Goal: Information Seeking & Learning: Learn about a topic

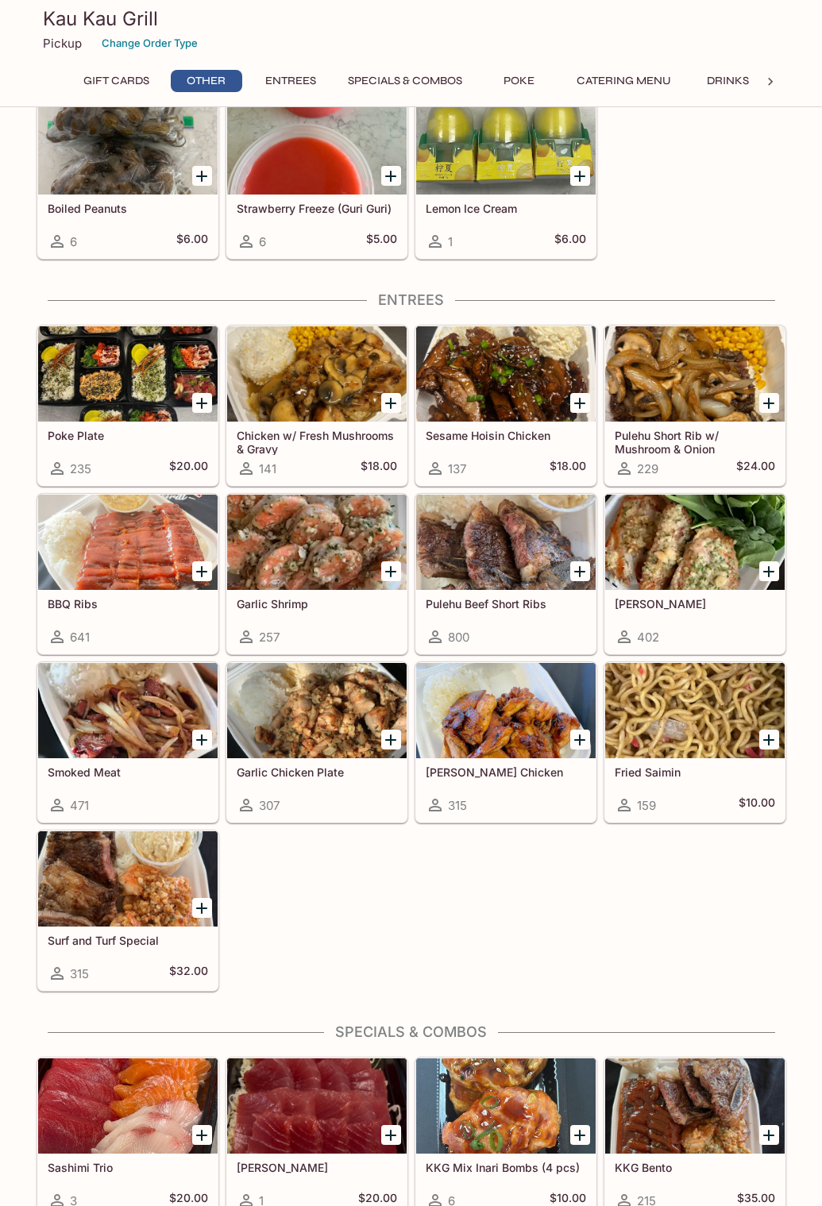
scroll to position [635, 0]
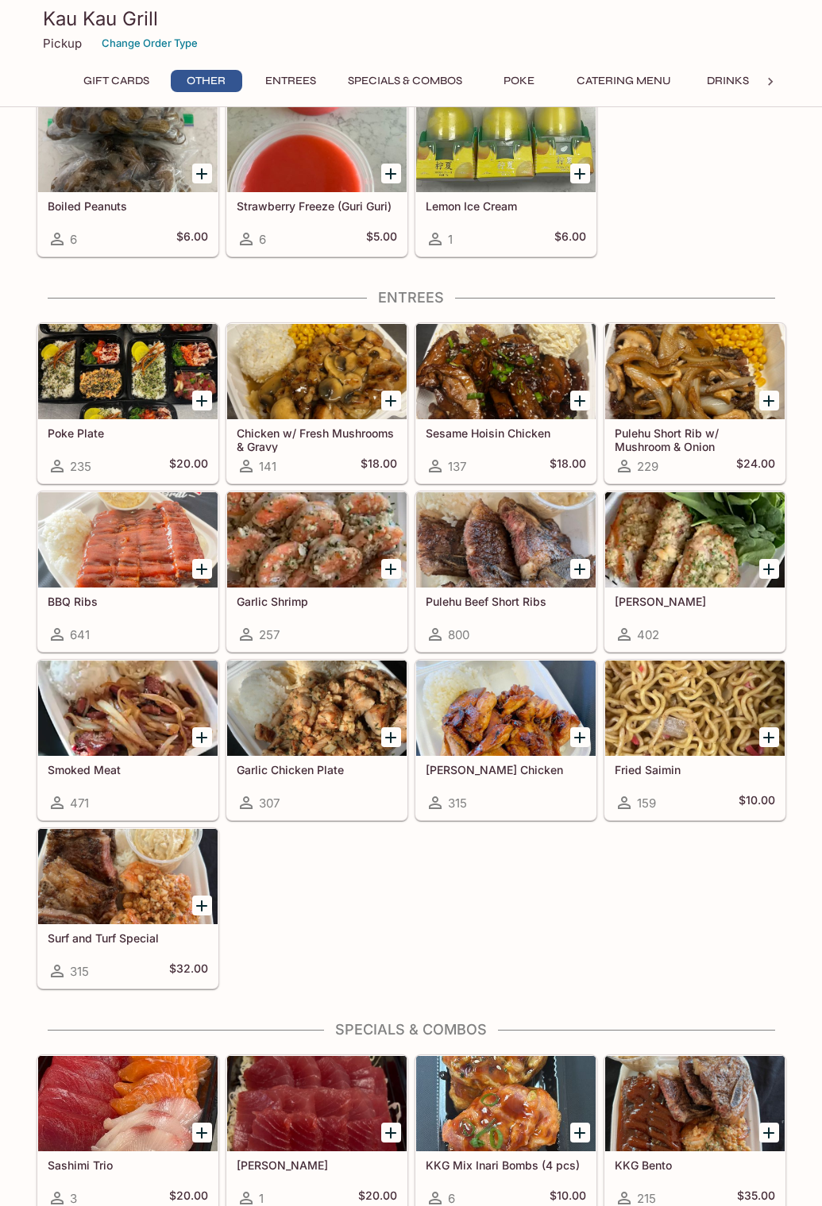
click at [658, 406] on div at bounding box center [694, 371] width 179 height 95
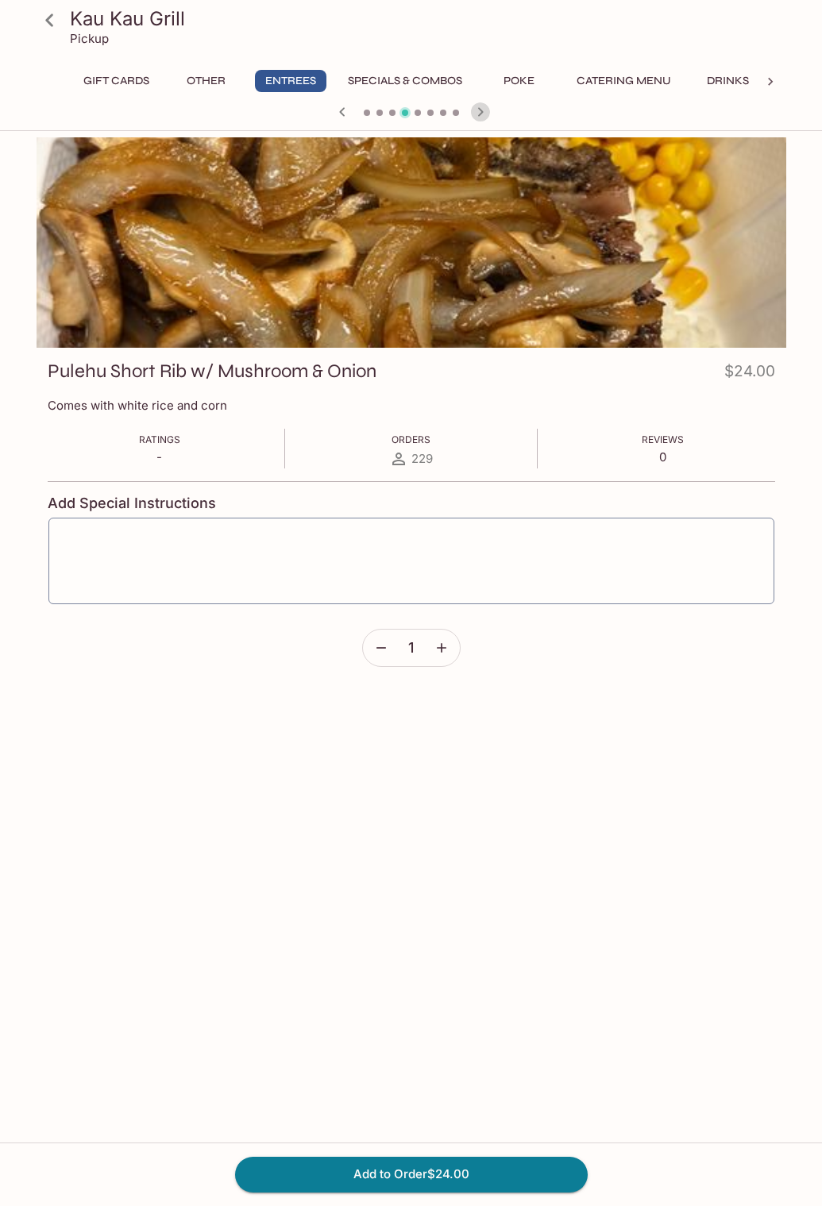
click at [476, 111] on icon "button" at bounding box center [480, 111] width 19 height 19
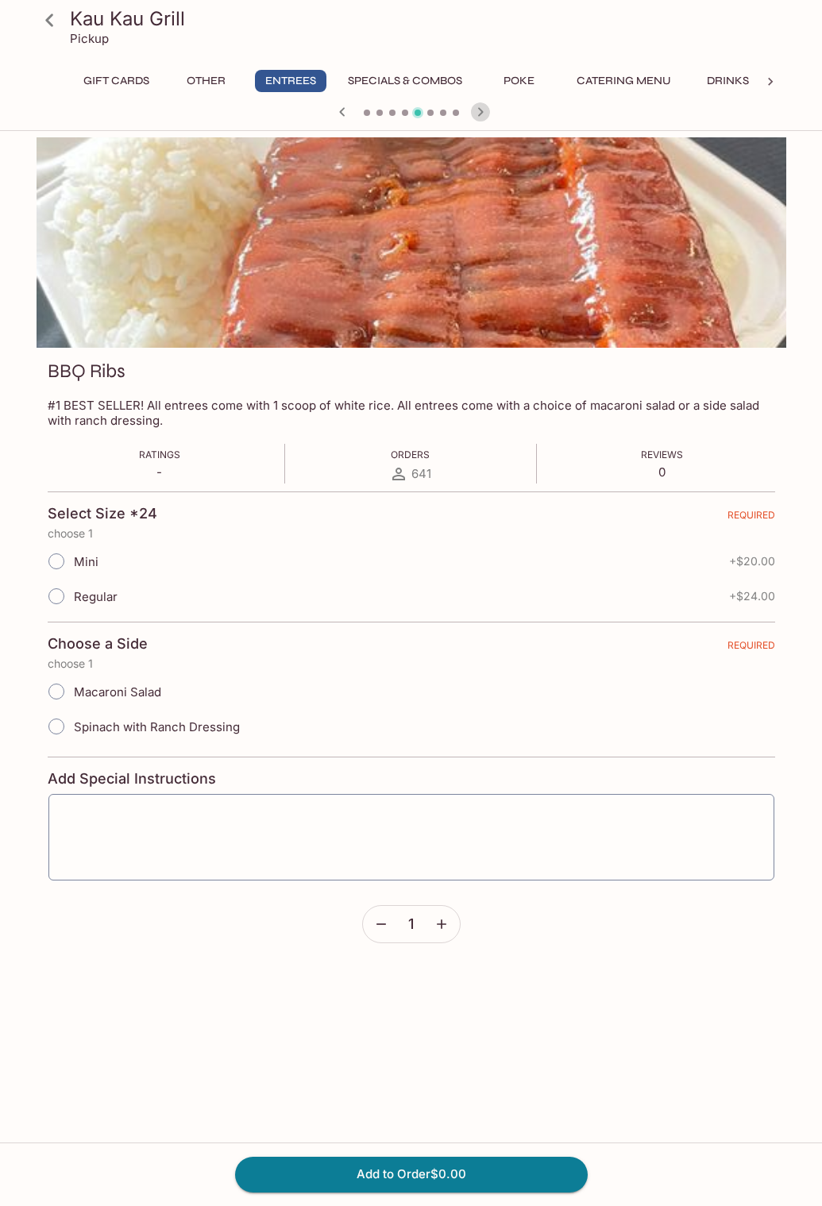
click at [476, 111] on icon "button" at bounding box center [480, 111] width 19 height 19
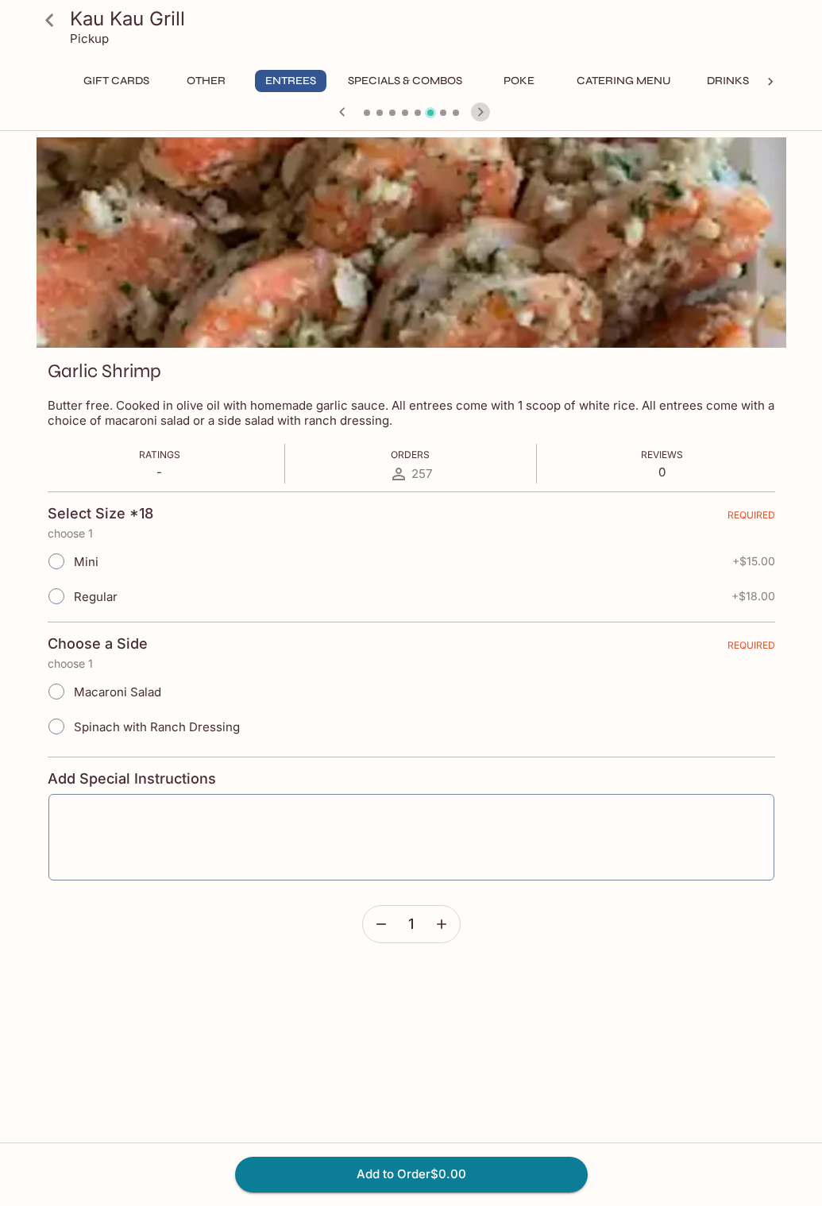
click at [476, 111] on icon "button" at bounding box center [480, 111] width 19 height 19
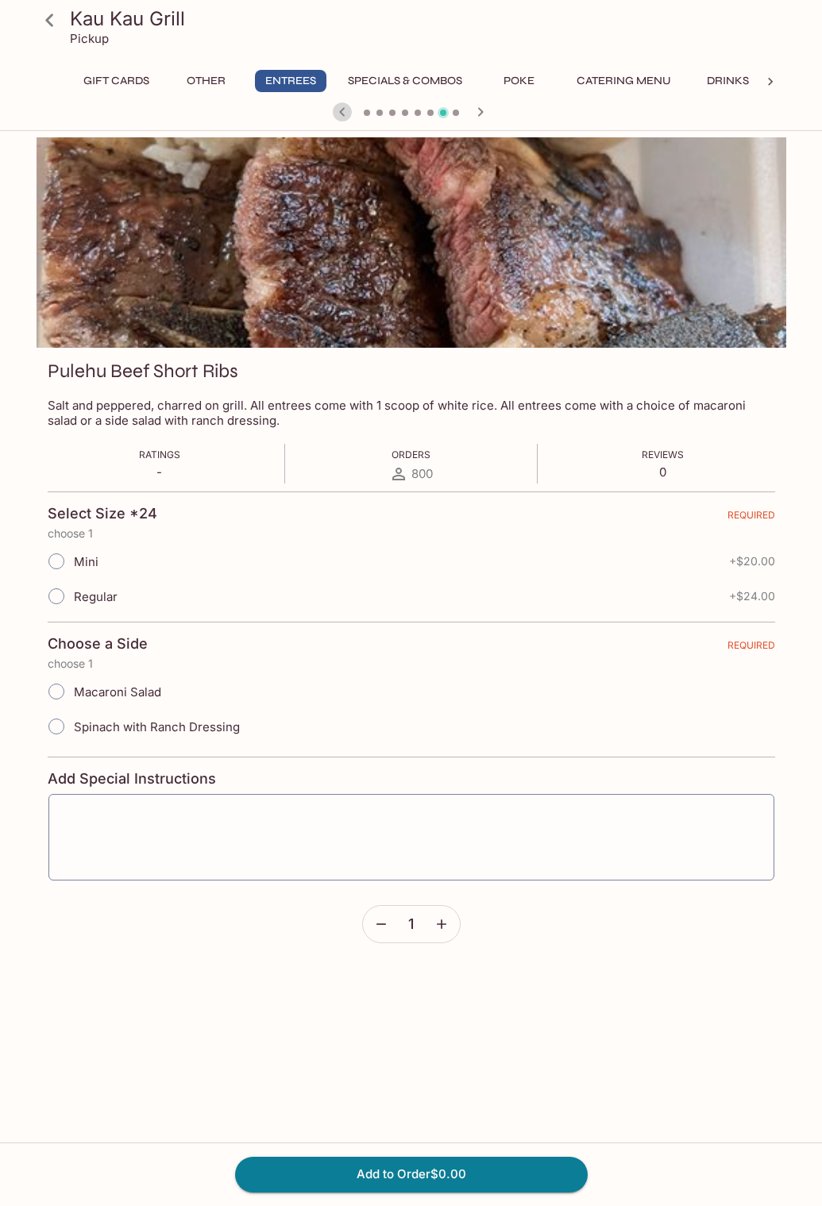
click at [349, 108] on icon "button" at bounding box center [342, 111] width 19 height 19
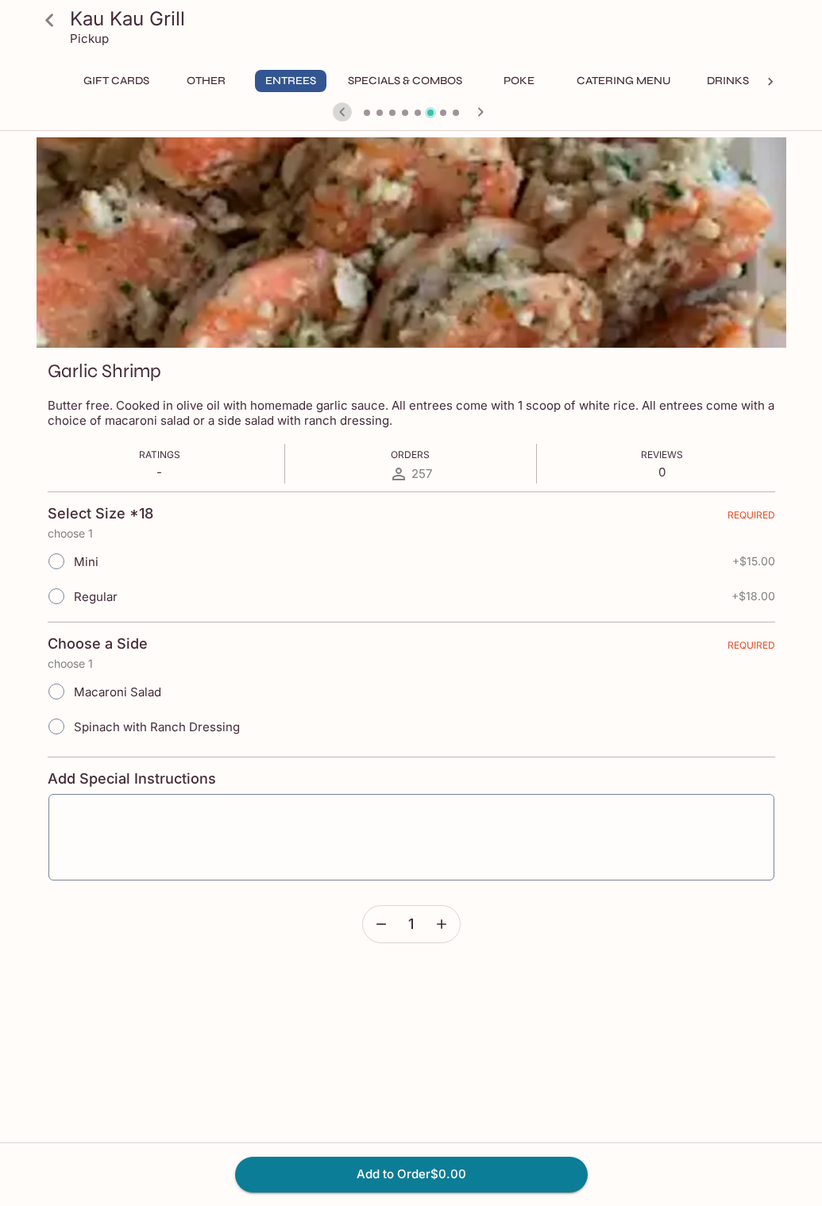
click at [349, 108] on icon "button" at bounding box center [342, 111] width 19 height 19
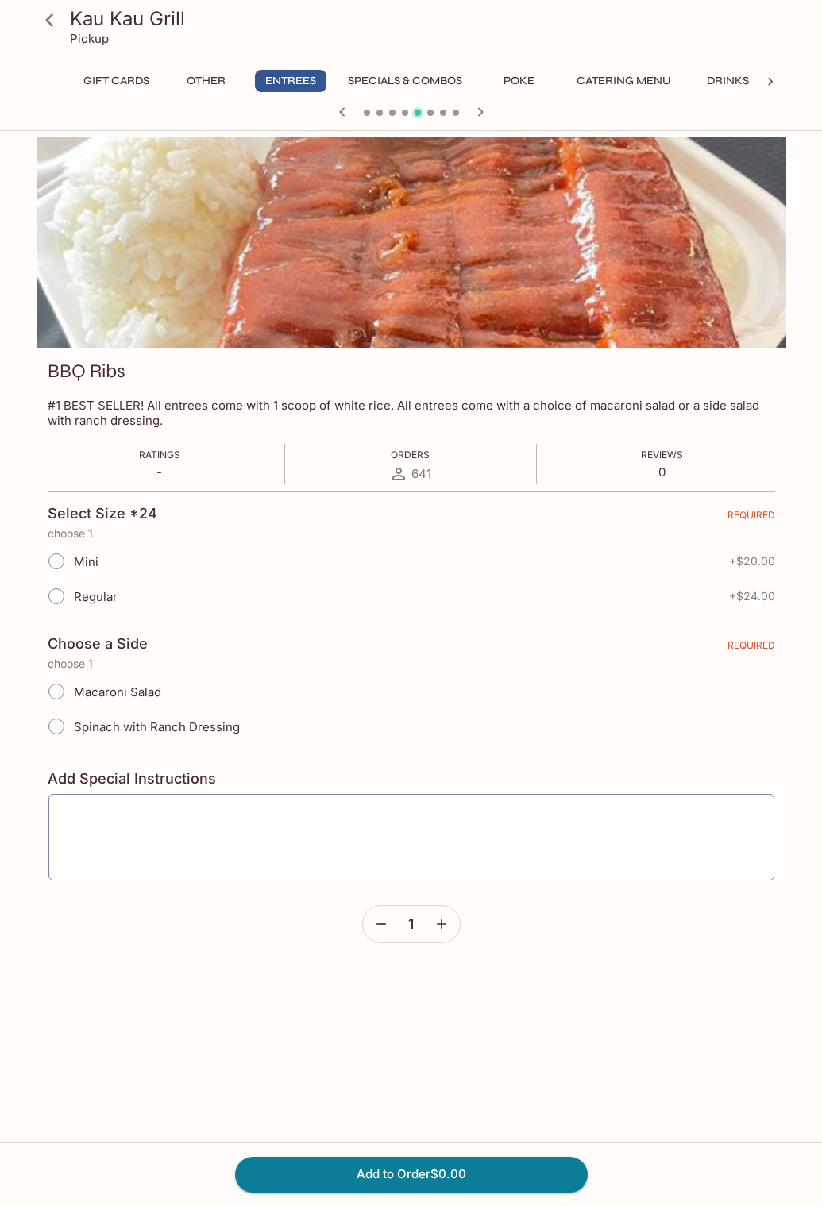
click at [349, 108] on icon "button" at bounding box center [342, 111] width 19 height 19
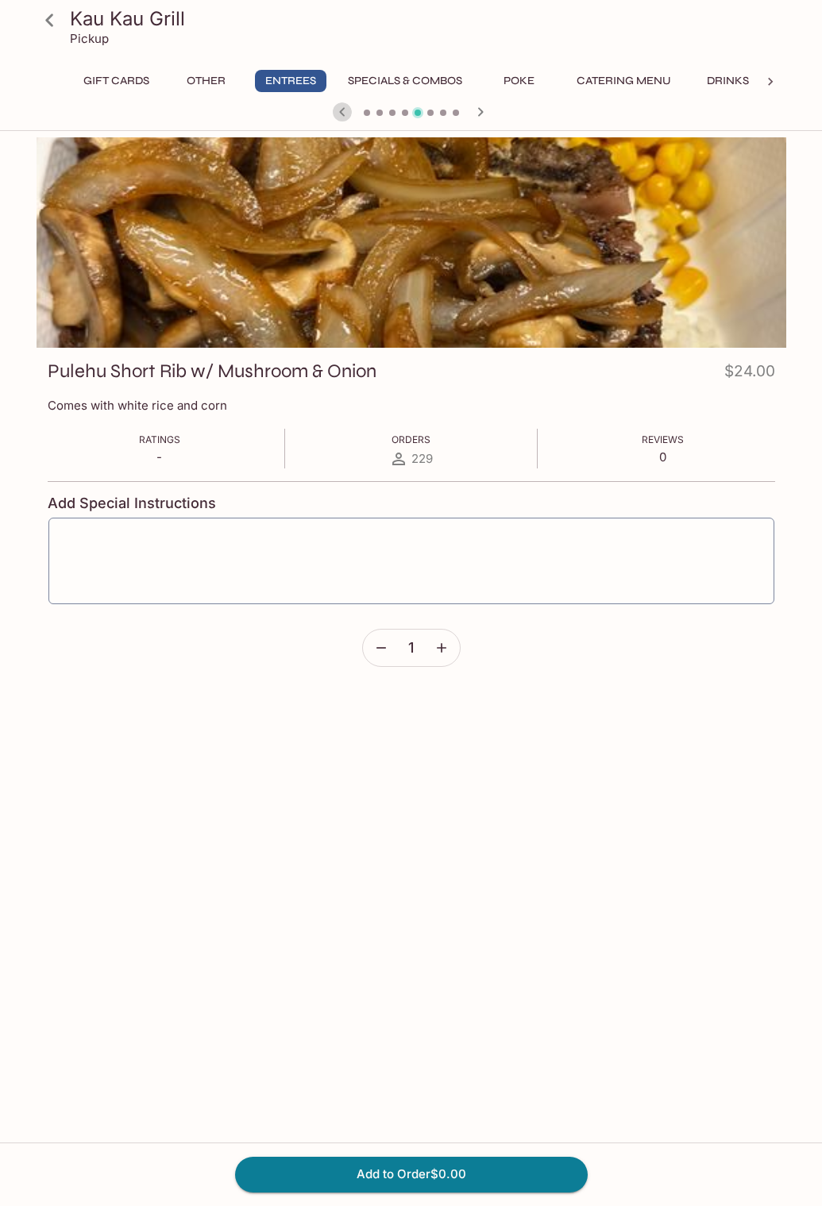
click at [349, 108] on icon "button" at bounding box center [342, 111] width 19 height 19
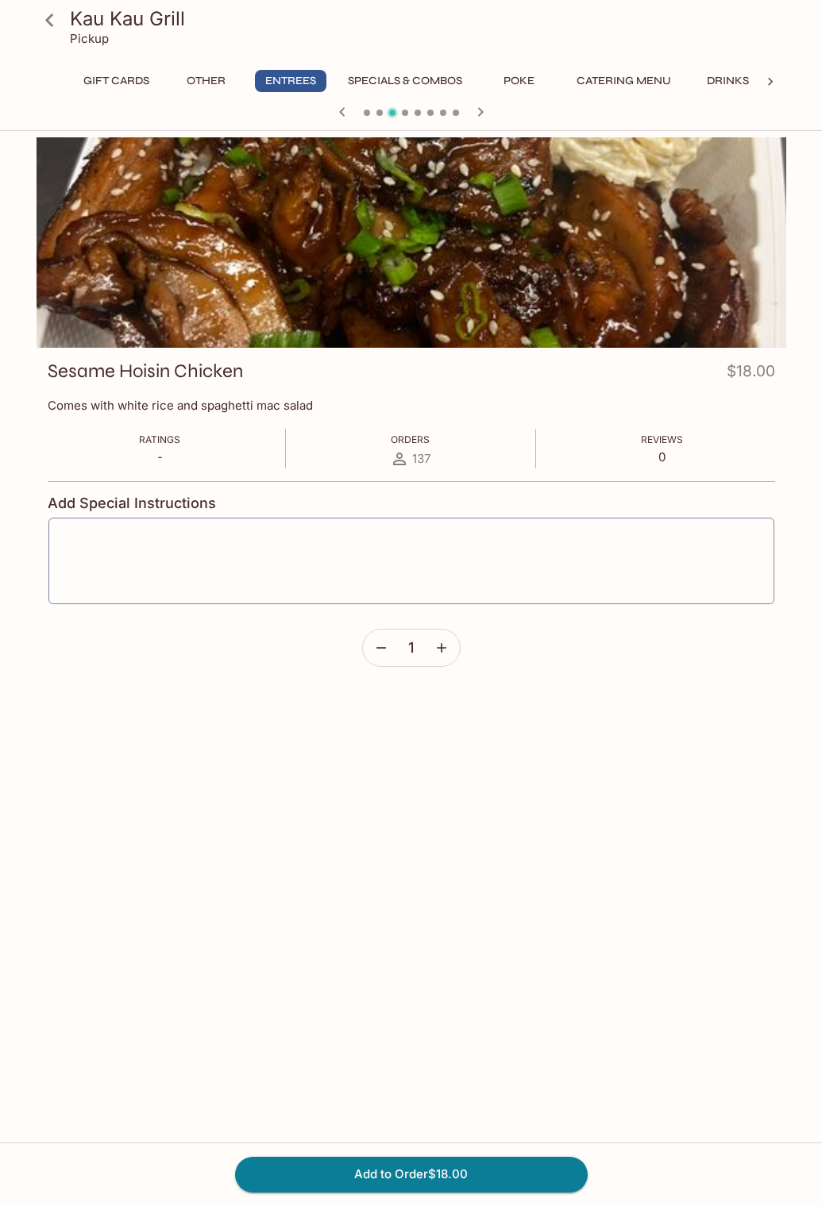
click at [481, 114] on icon "button" at bounding box center [480, 111] width 19 height 19
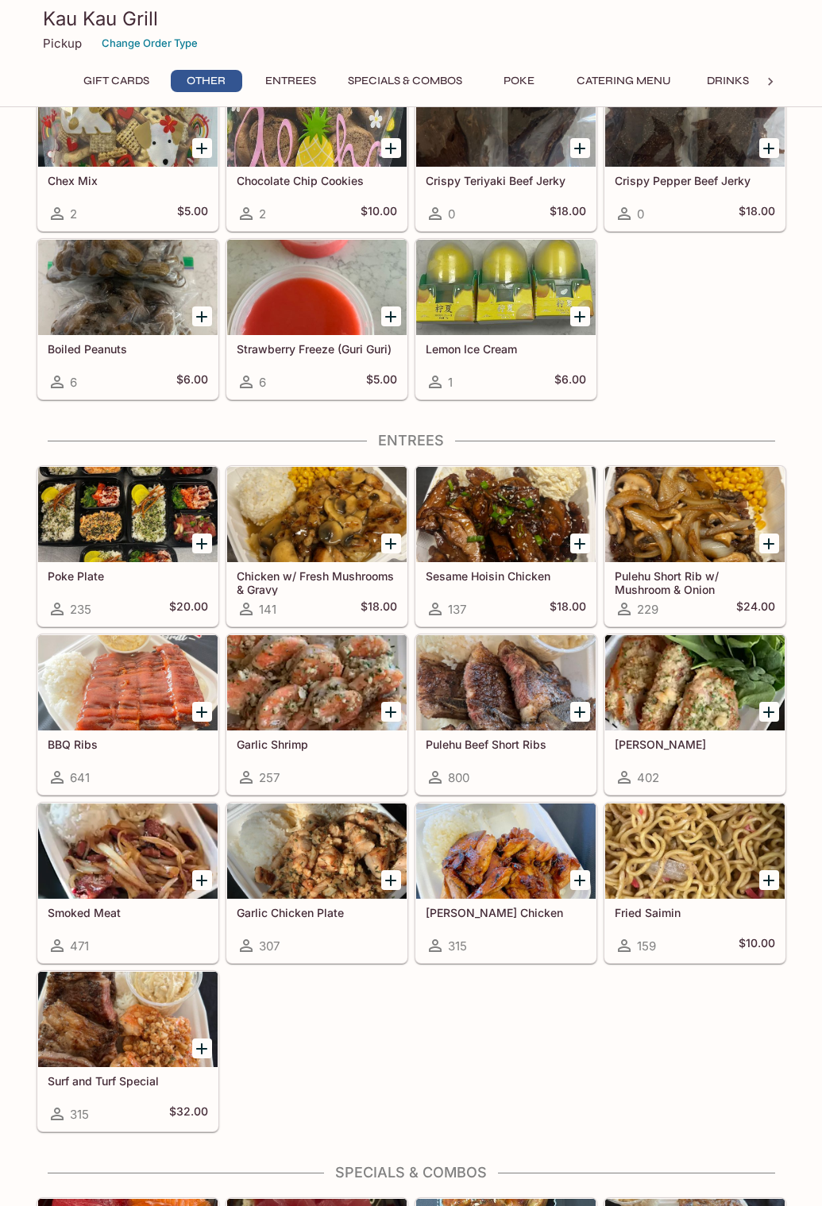
scroll to position [715, 0]
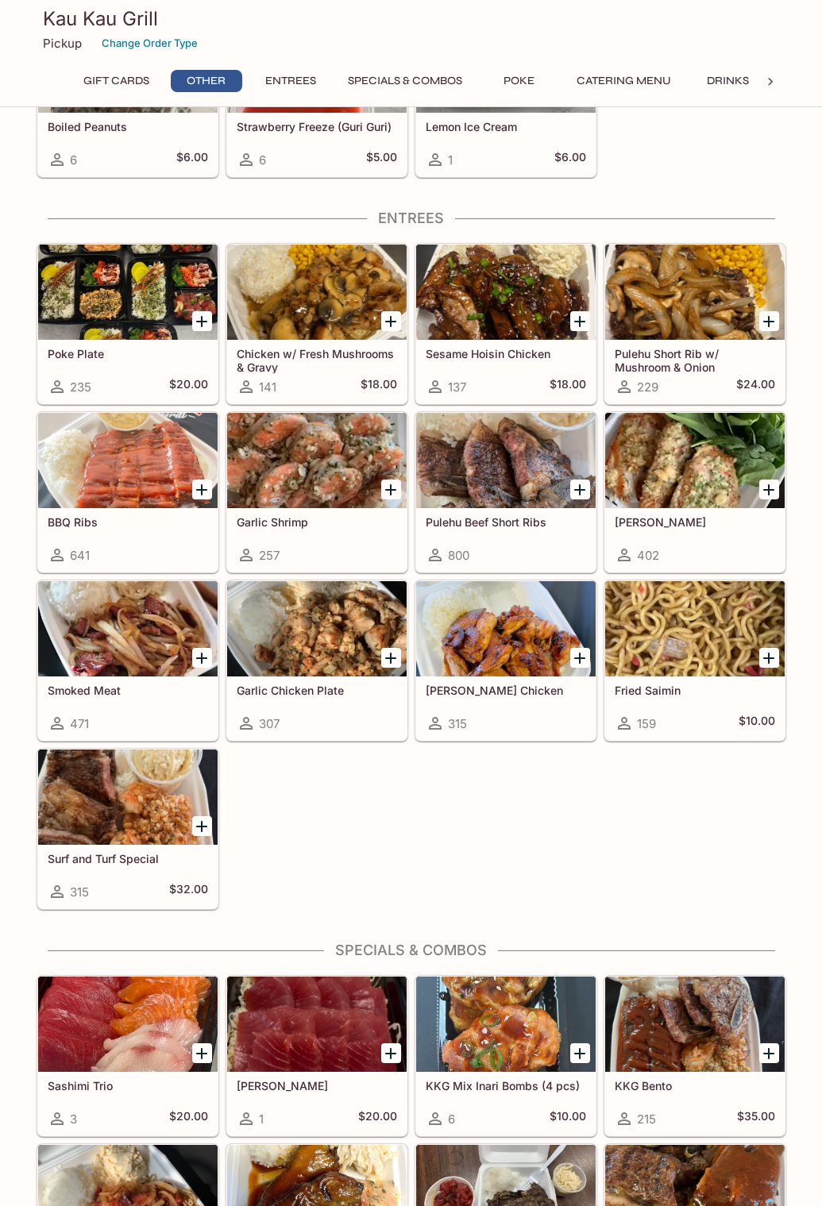
click at [637, 522] on h5 "[PERSON_NAME]" at bounding box center [694, 521] width 160 height 13
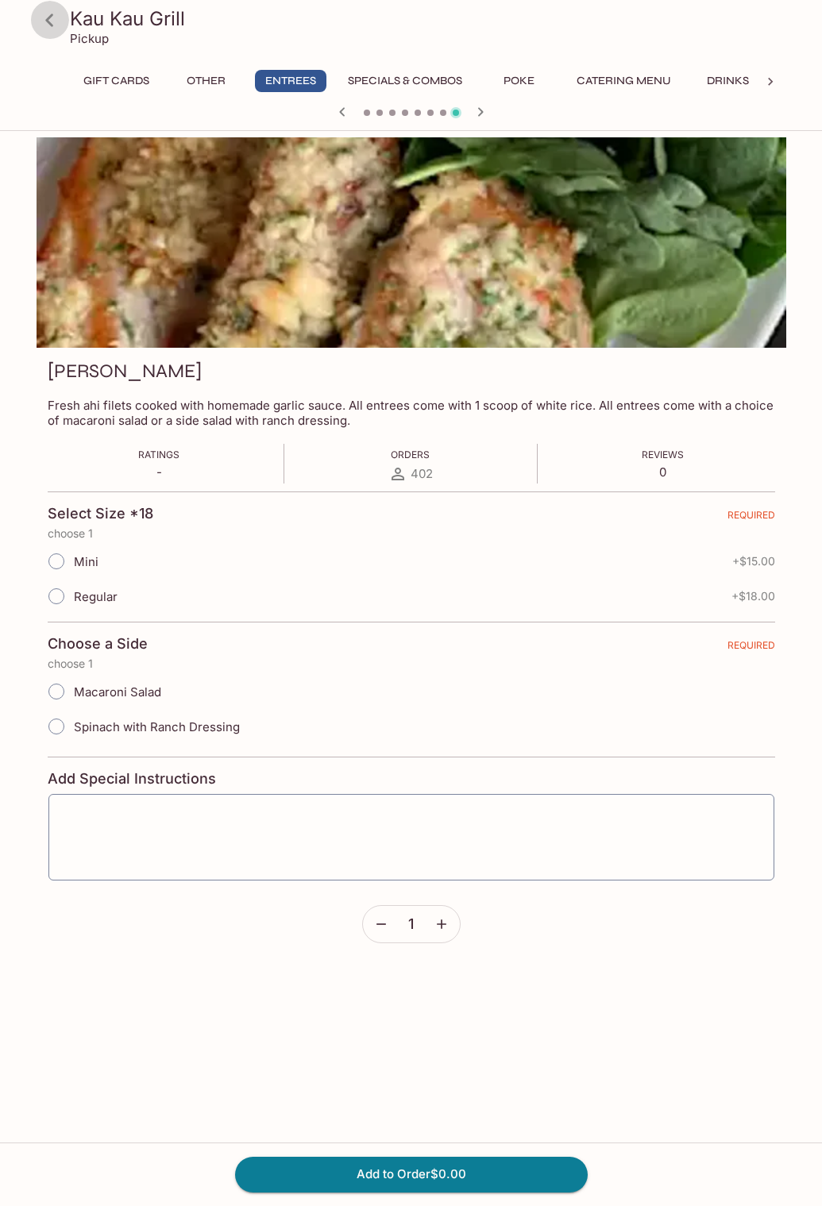
click at [51, 19] on icon at bounding box center [50, 20] width 28 height 28
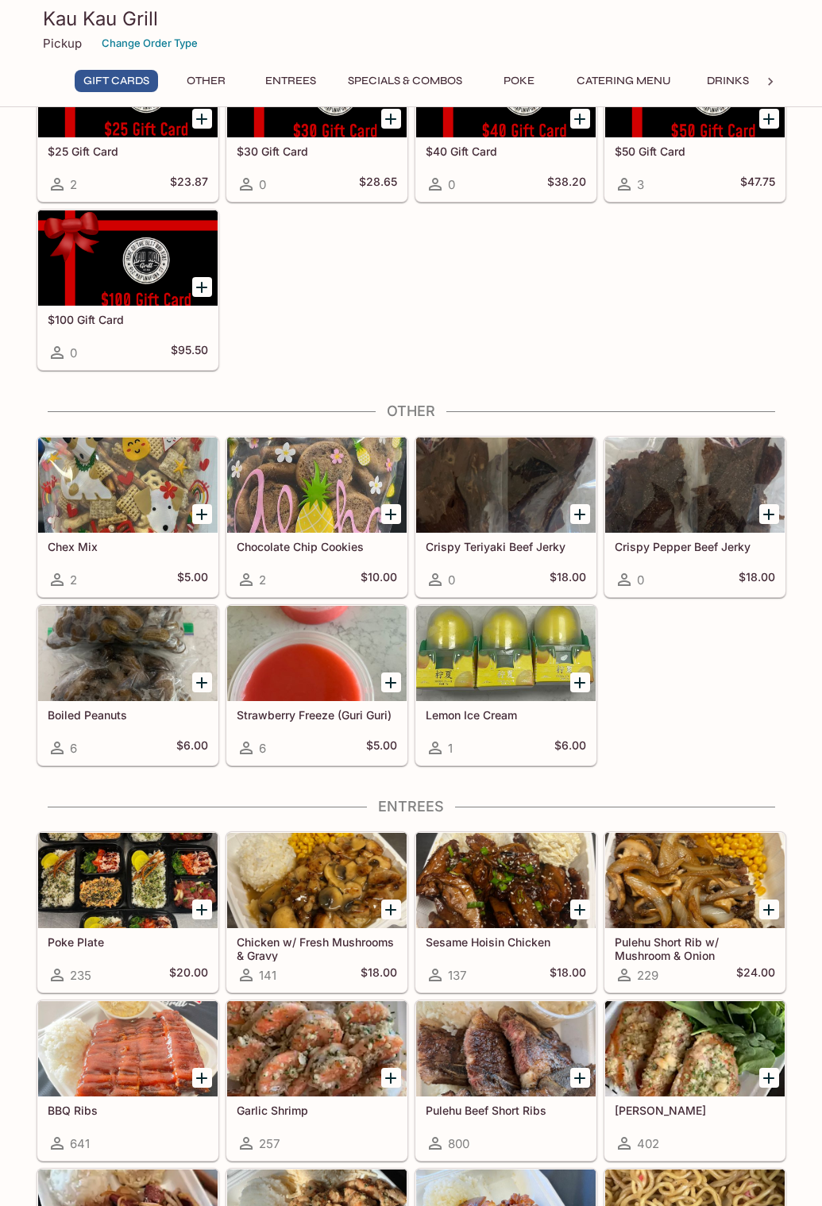
scroll to position [397, 0]
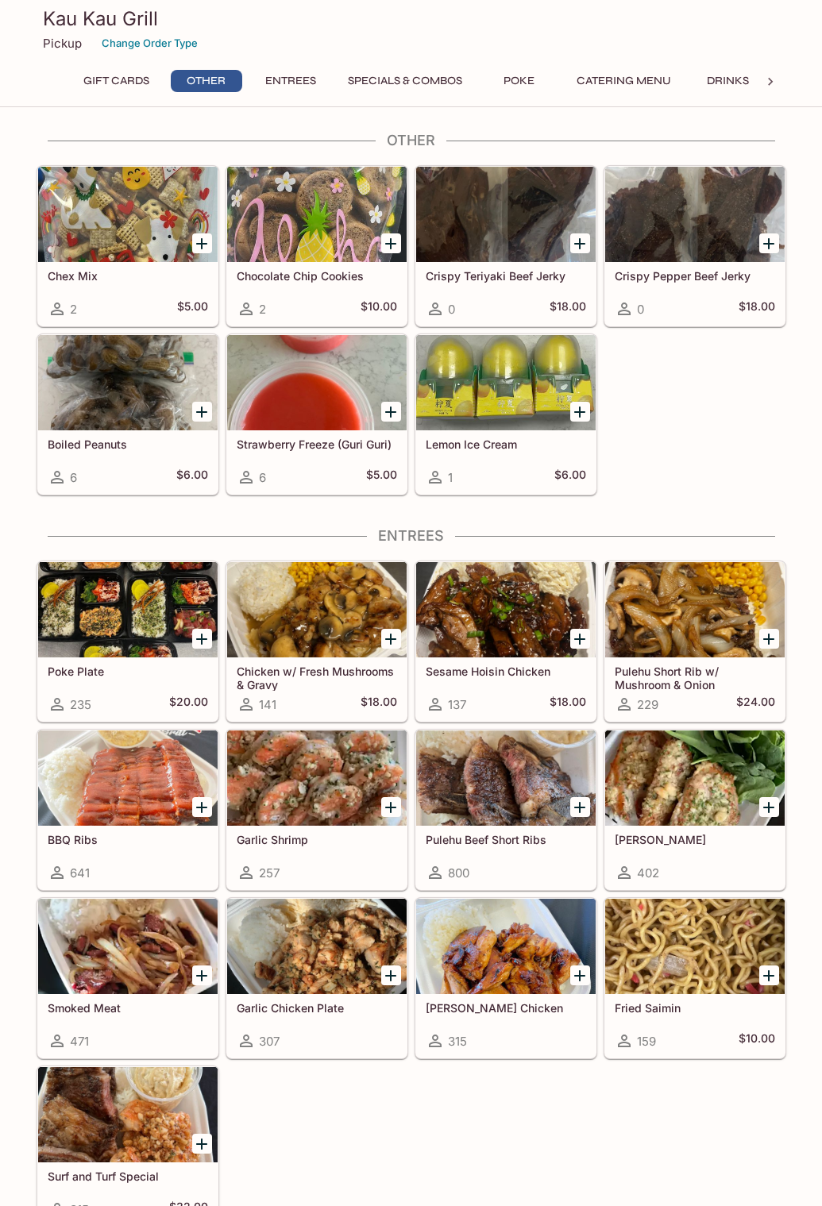
click at [641, 685] on h5 "Pulehu Short Rib w/ Mushroom & Onion" at bounding box center [694, 677] width 160 height 26
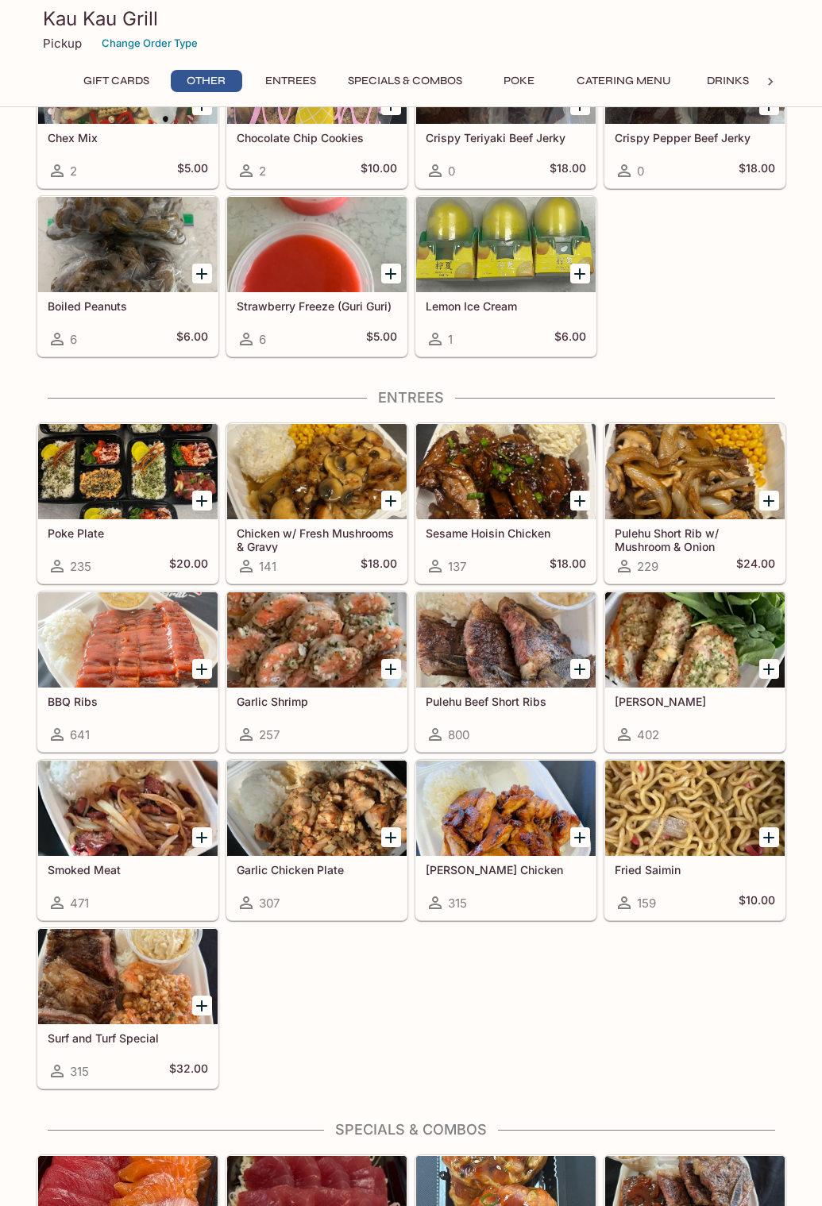
scroll to position [530, 0]
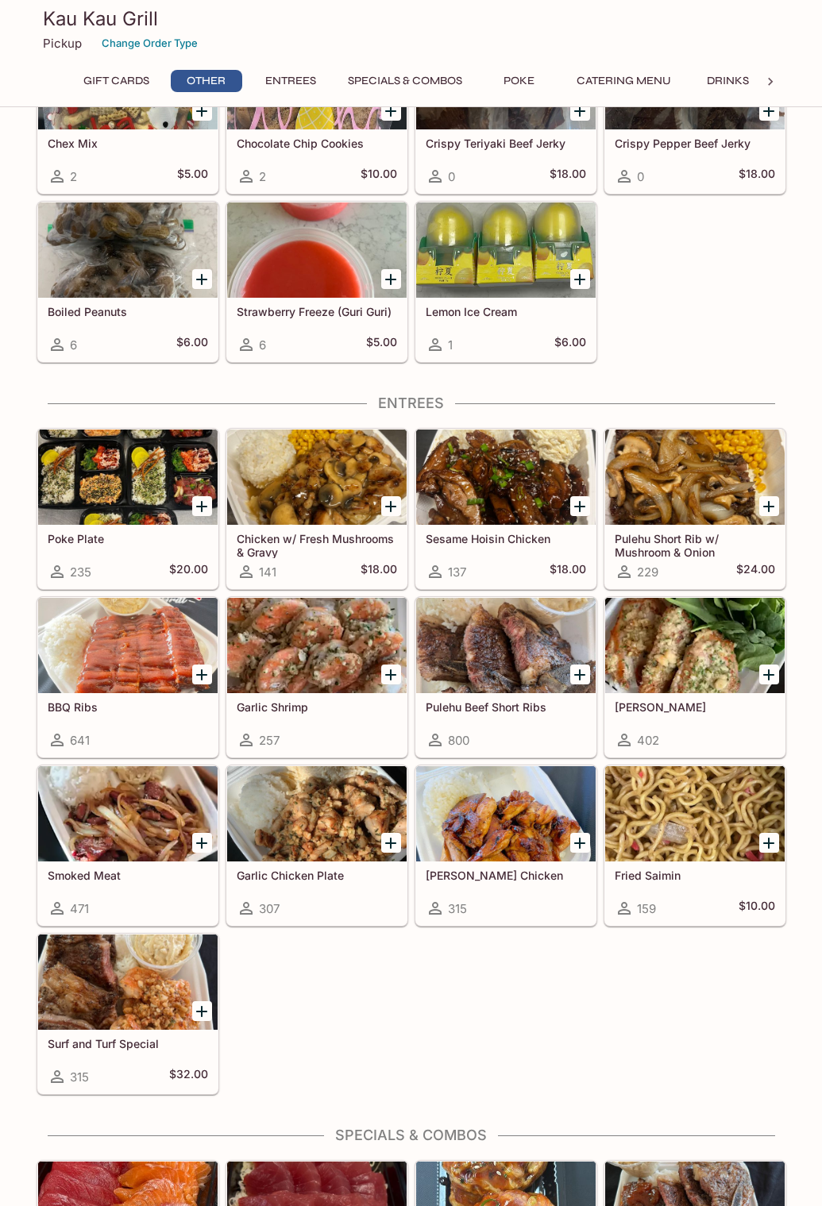
click at [498, 706] on h5 "Pulehu Beef Short Ribs" at bounding box center [506, 706] width 160 height 13
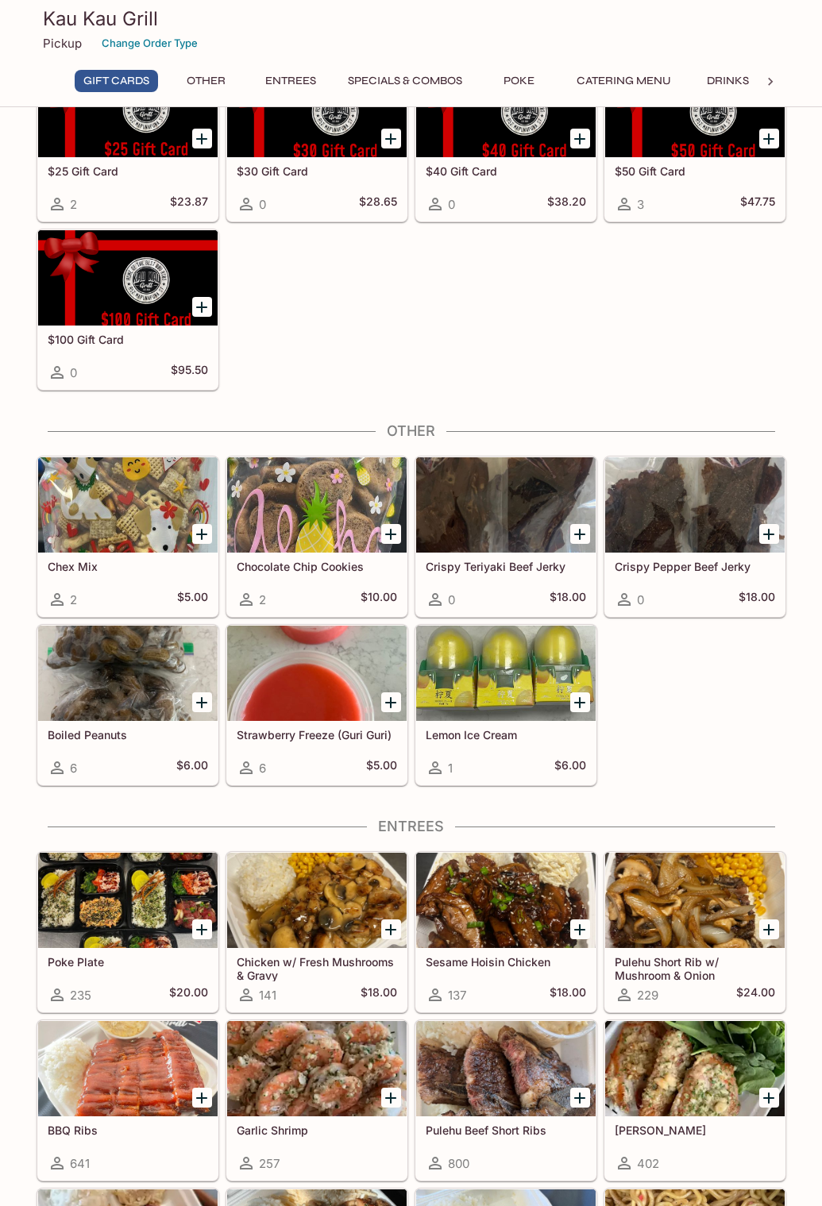
scroll to position [318, 0]
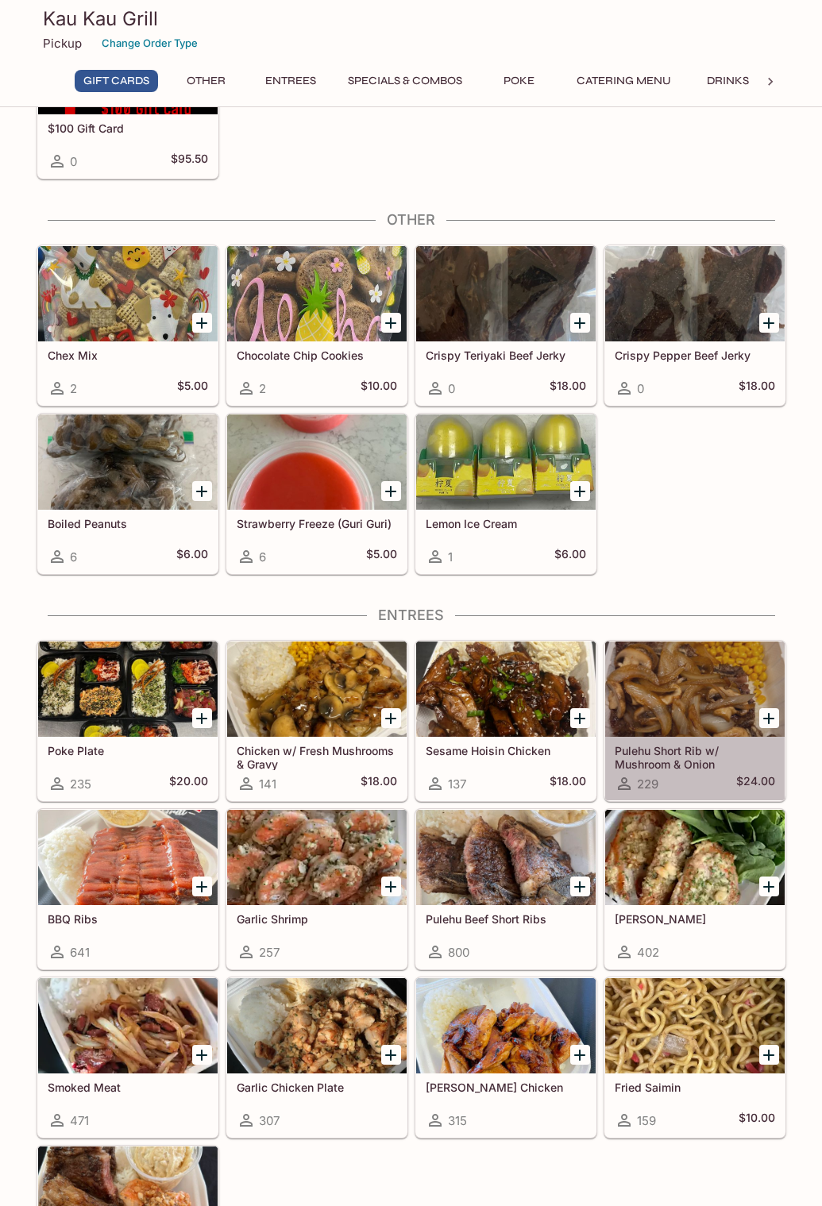
click at [651, 765] on h5 "Pulehu Short Rib w/ Mushroom & Onion" at bounding box center [694, 757] width 160 height 26
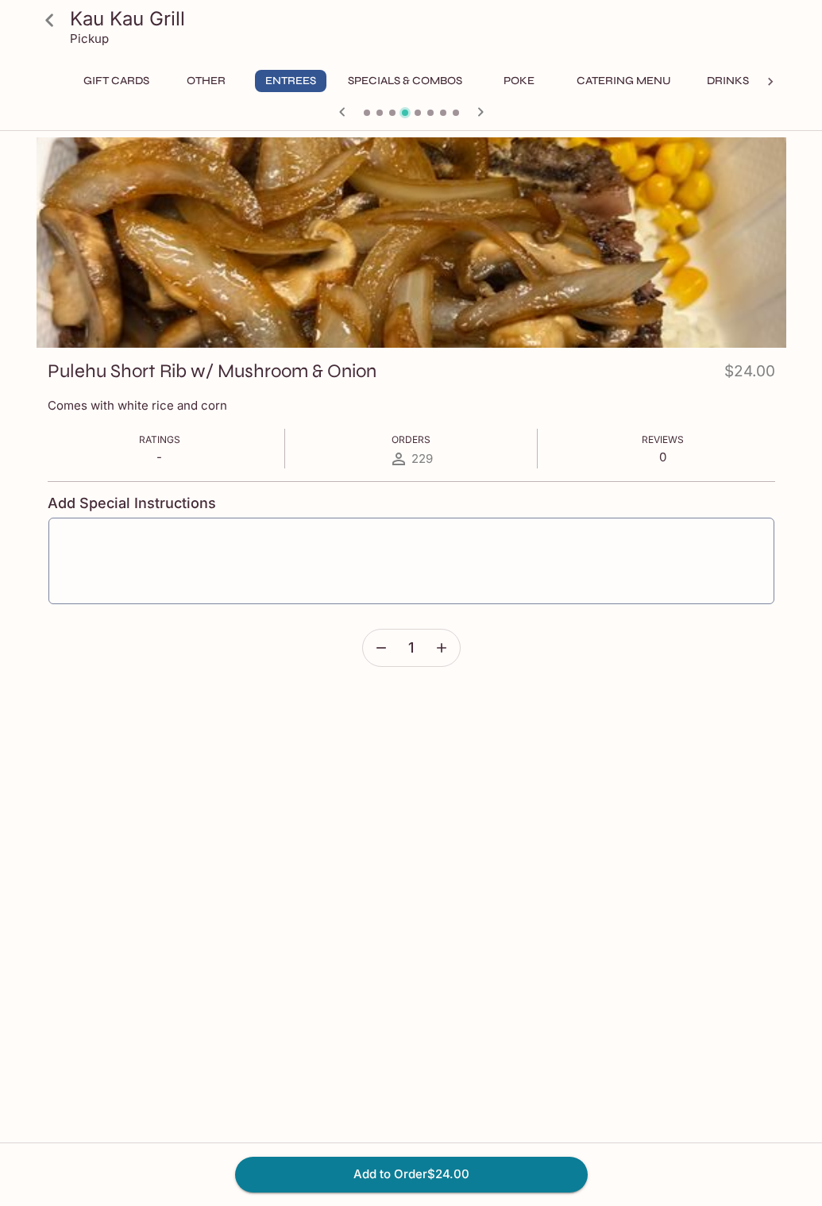
click at [46, 20] on icon at bounding box center [50, 20] width 28 height 28
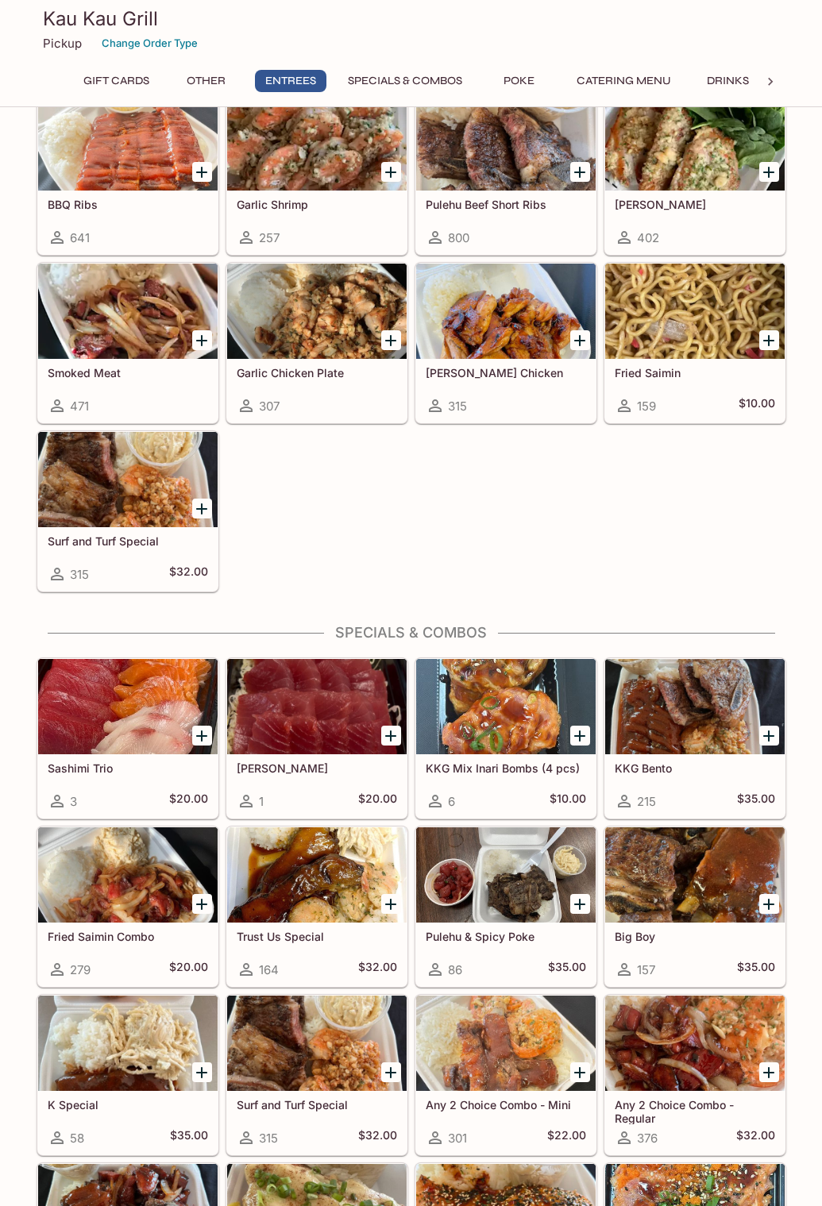
scroll to position [1111, 0]
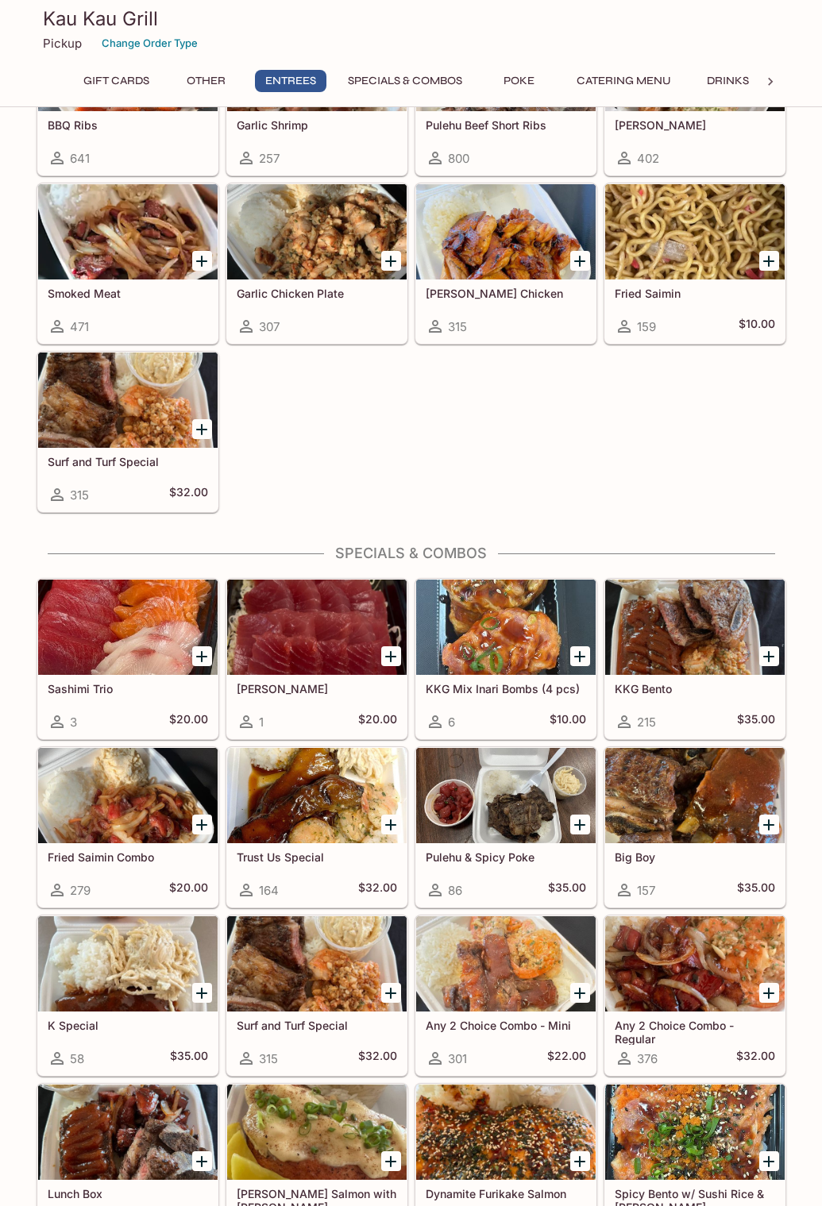
click at [67, 298] on h5 "Smoked Meat" at bounding box center [128, 293] width 160 height 13
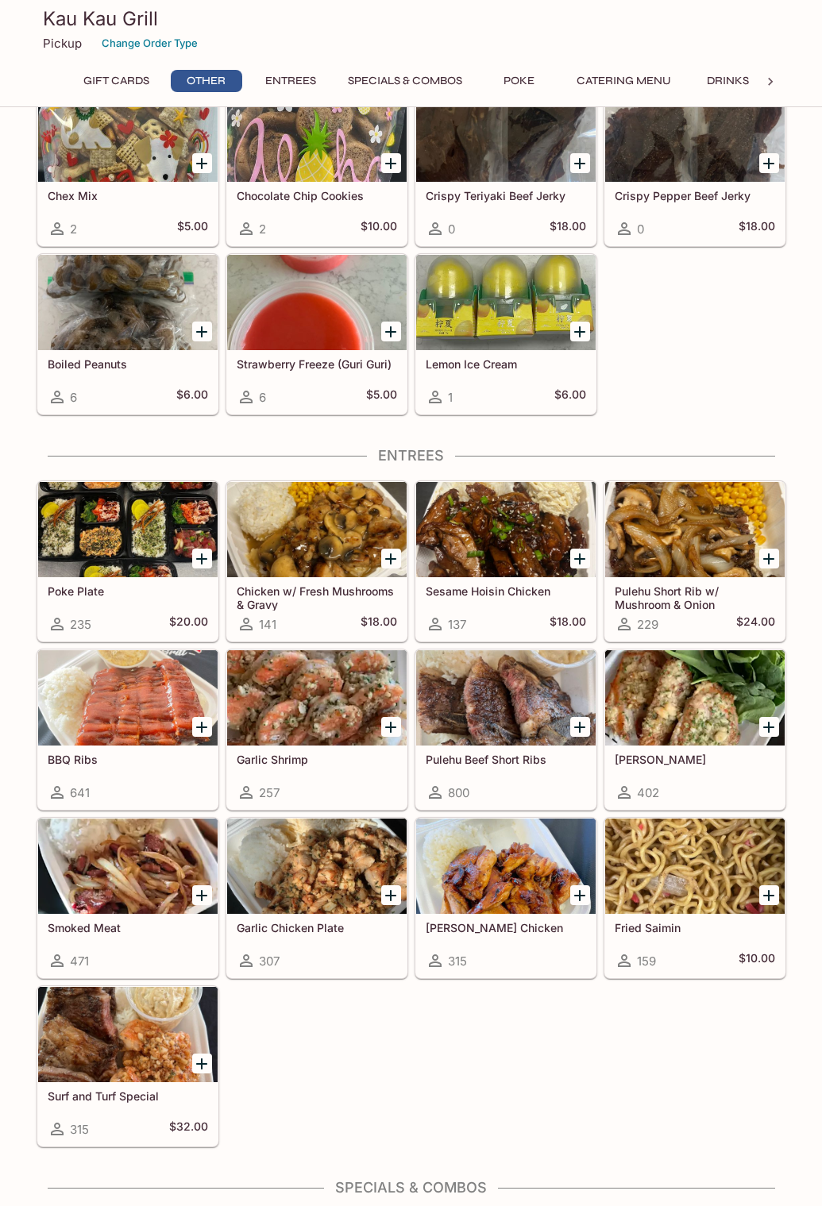
scroll to position [635, 0]
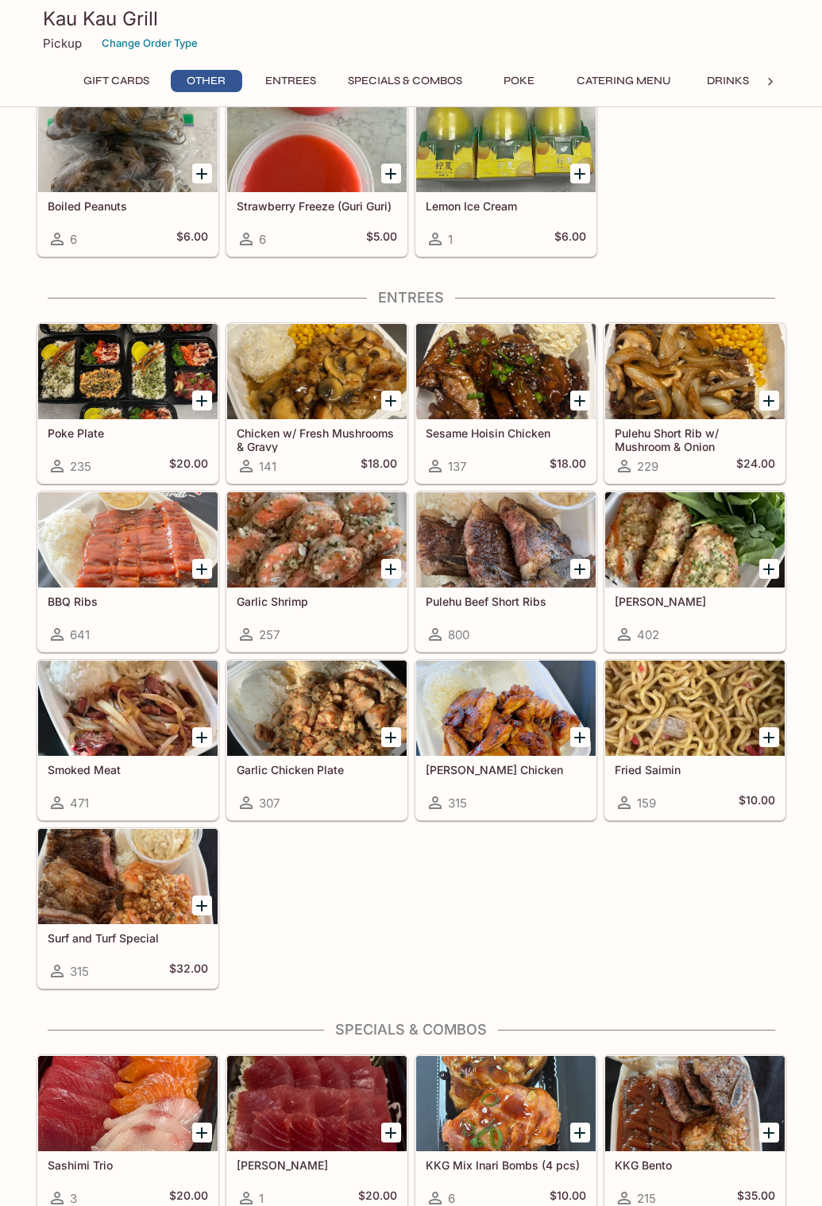
click at [337, 722] on div at bounding box center [316, 708] width 179 height 95
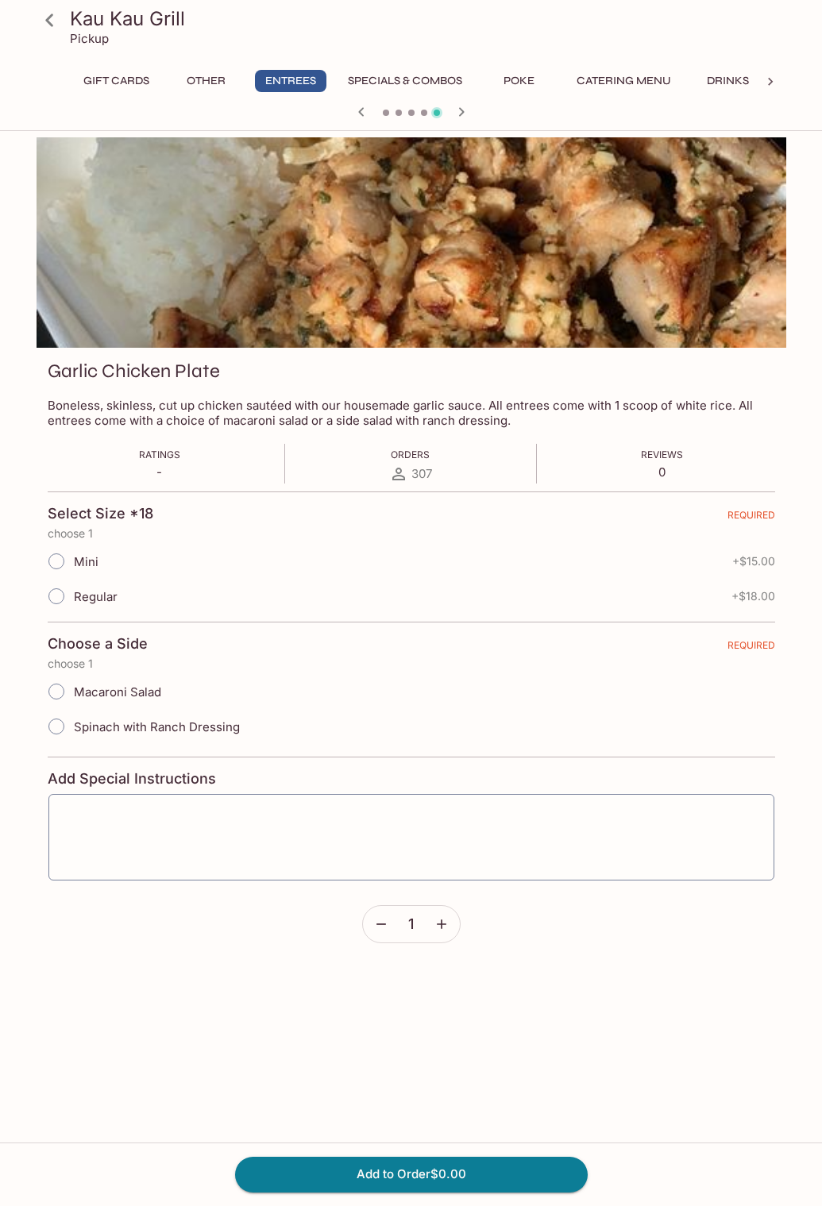
click at [397, 82] on button "Specials & Combos" at bounding box center [405, 81] width 132 height 22
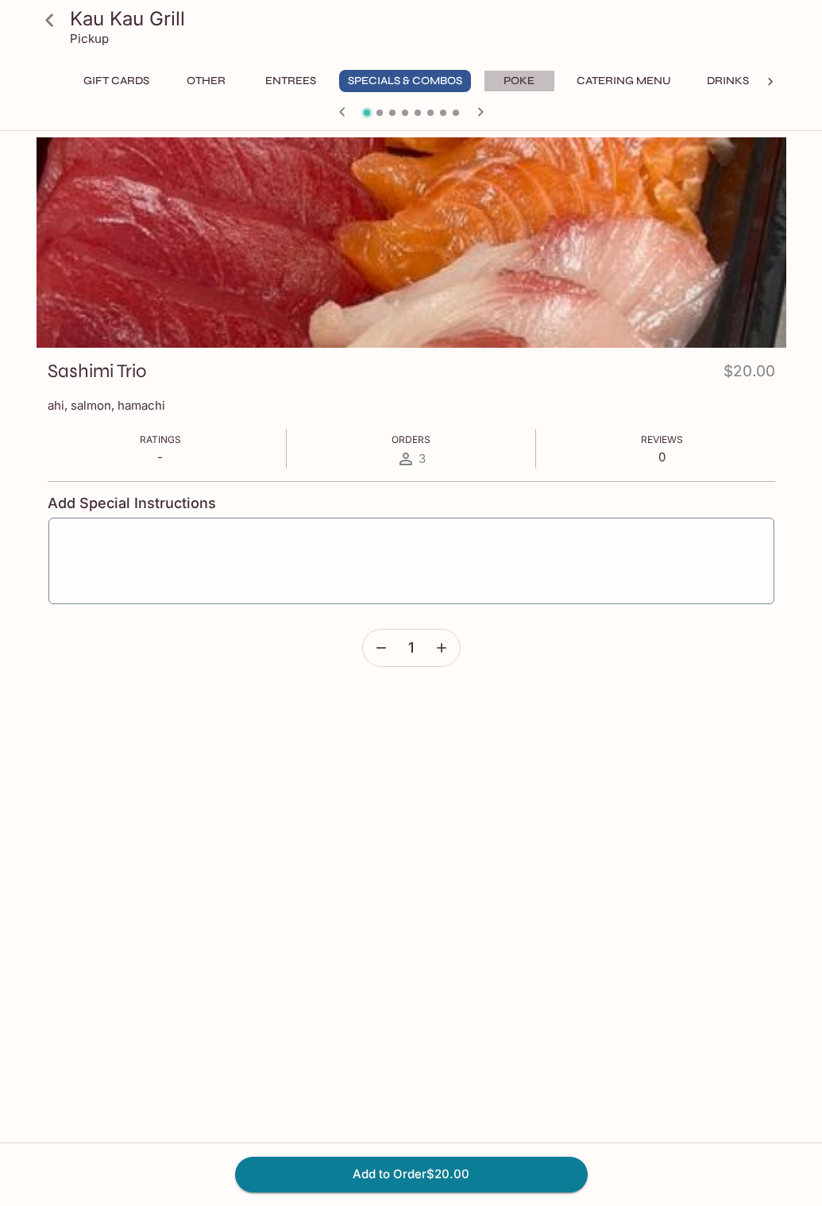
click at [518, 75] on button "Poke" at bounding box center [518, 81] width 71 height 22
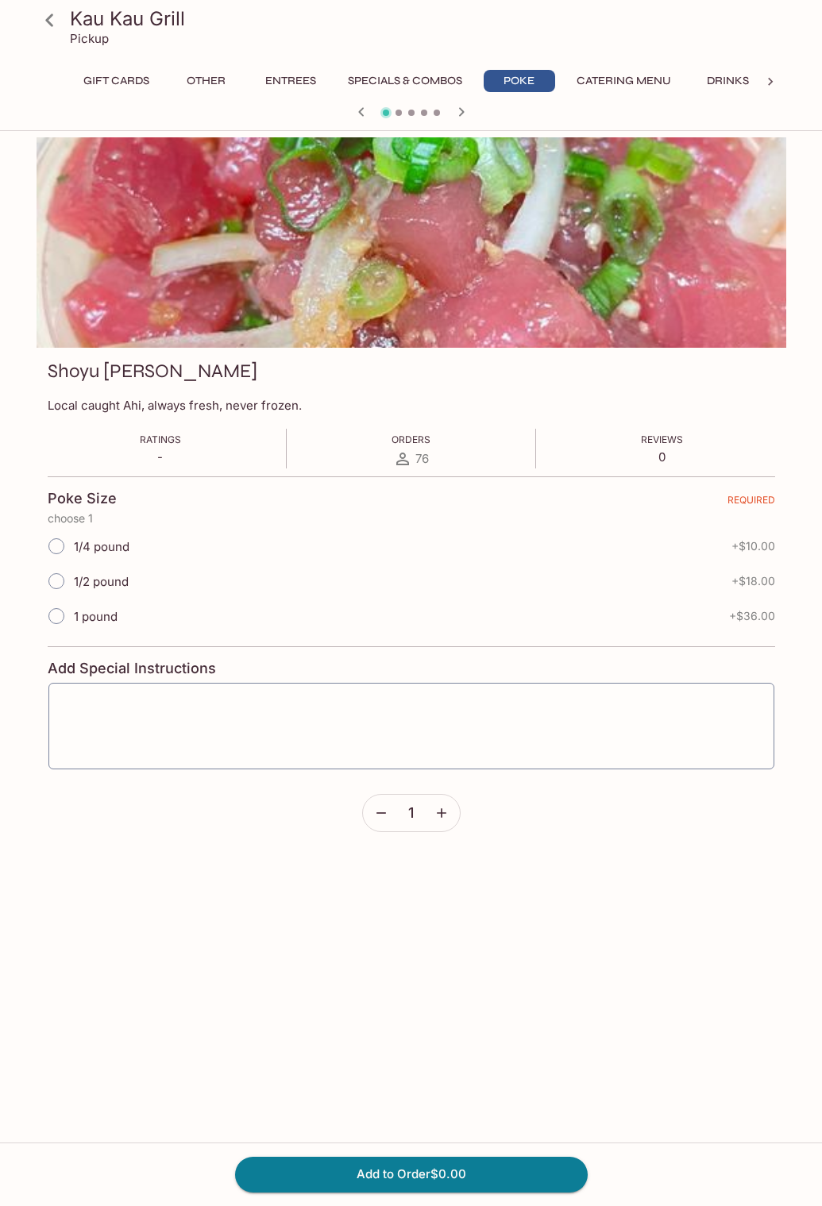
click at [596, 83] on button "Catering Menu" at bounding box center [624, 81] width 112 height 22
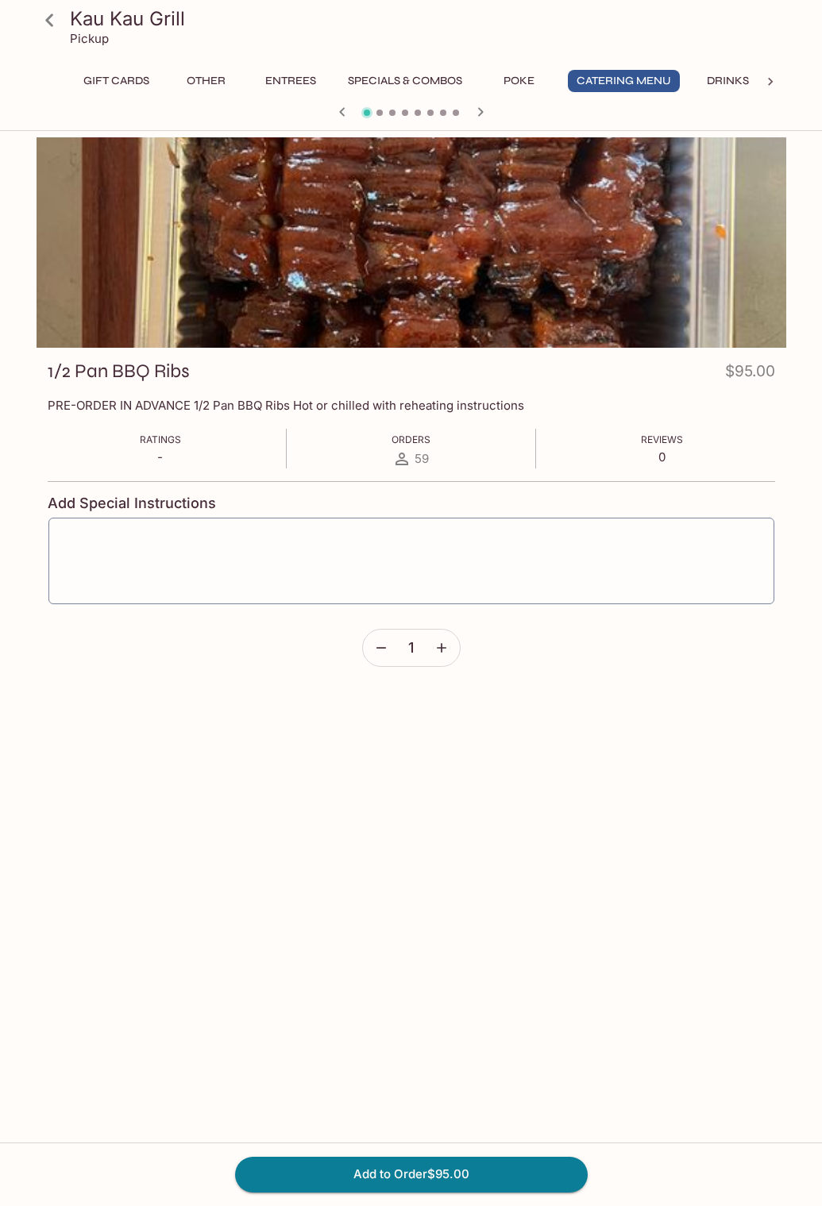
click at [719, 84] on button "Drinks" at bounding box center [727, 81] width 71 height 22
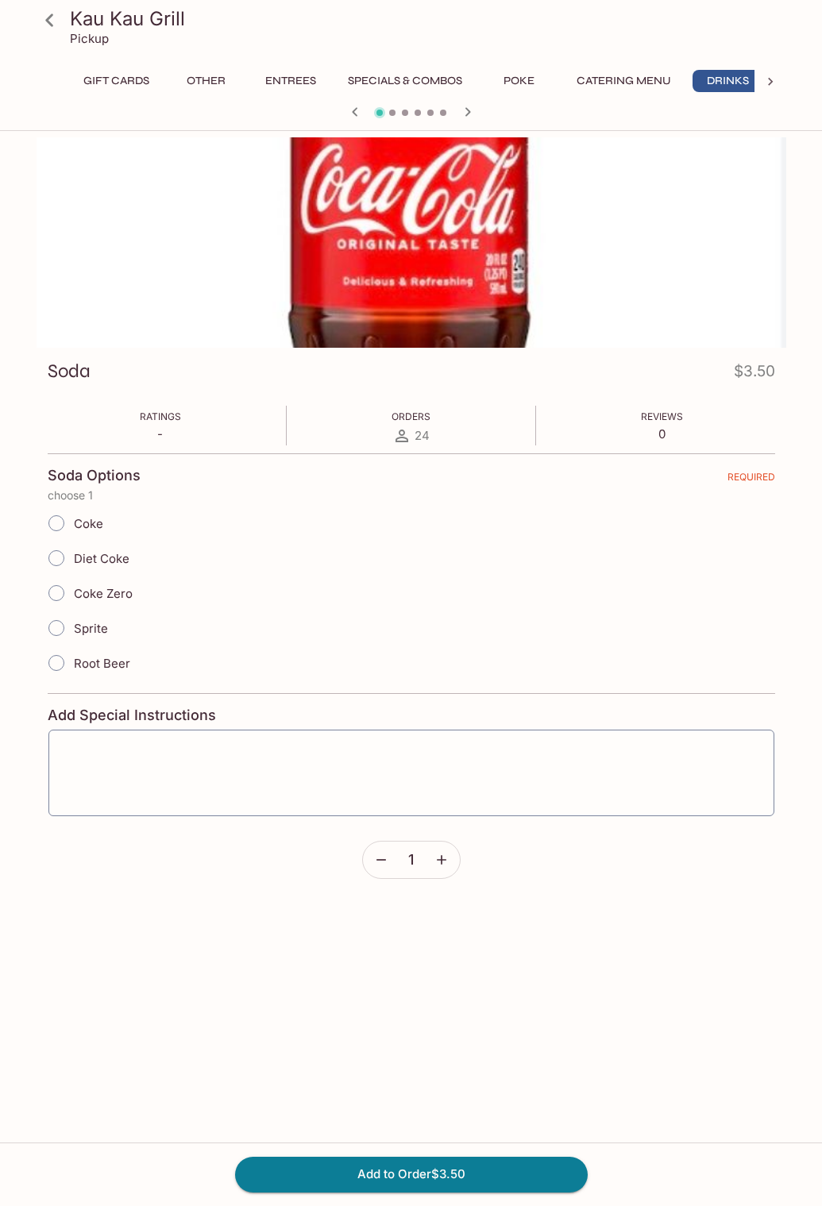
scroll to position [0, 11]
click at [209, 76] on button "Other" at bounding box center [196, 81] width 71 height 22
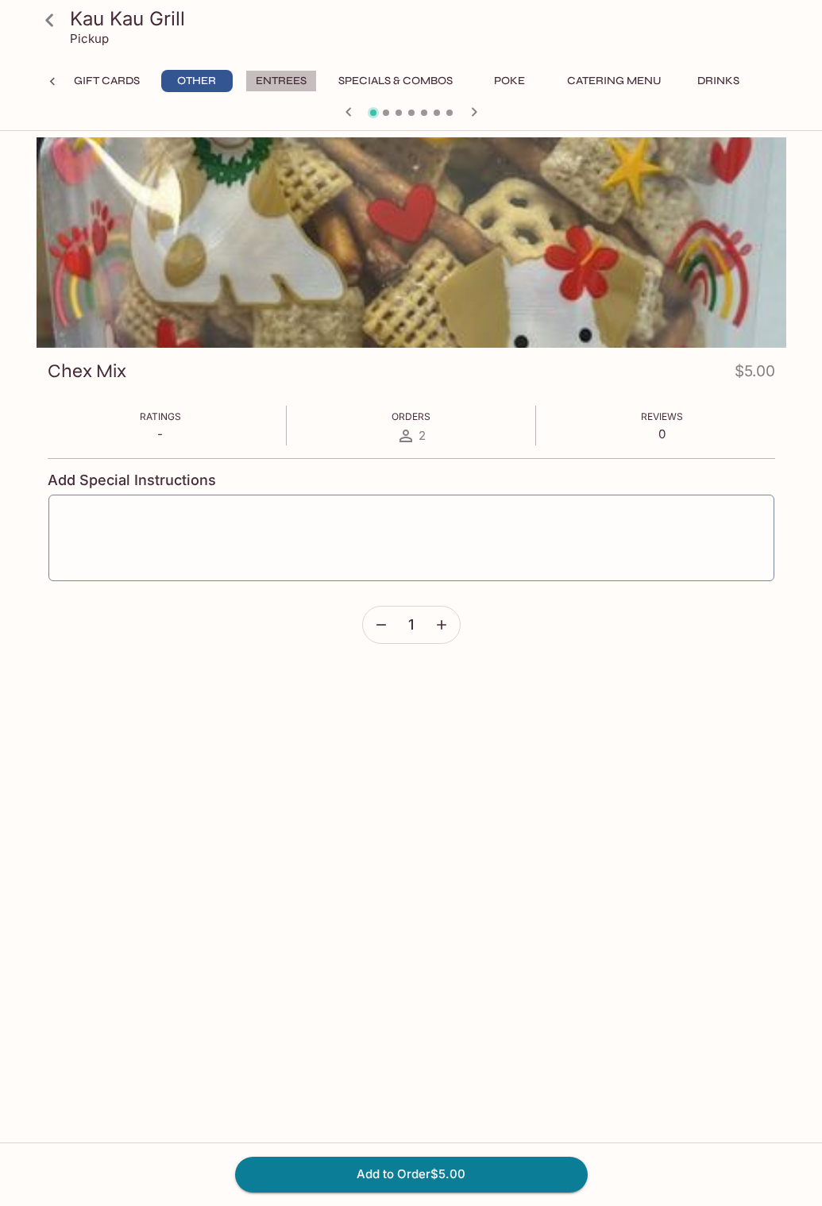
click at [271, 83] on button "Entrees" at bounding box center [280, 81] width 71 height 22
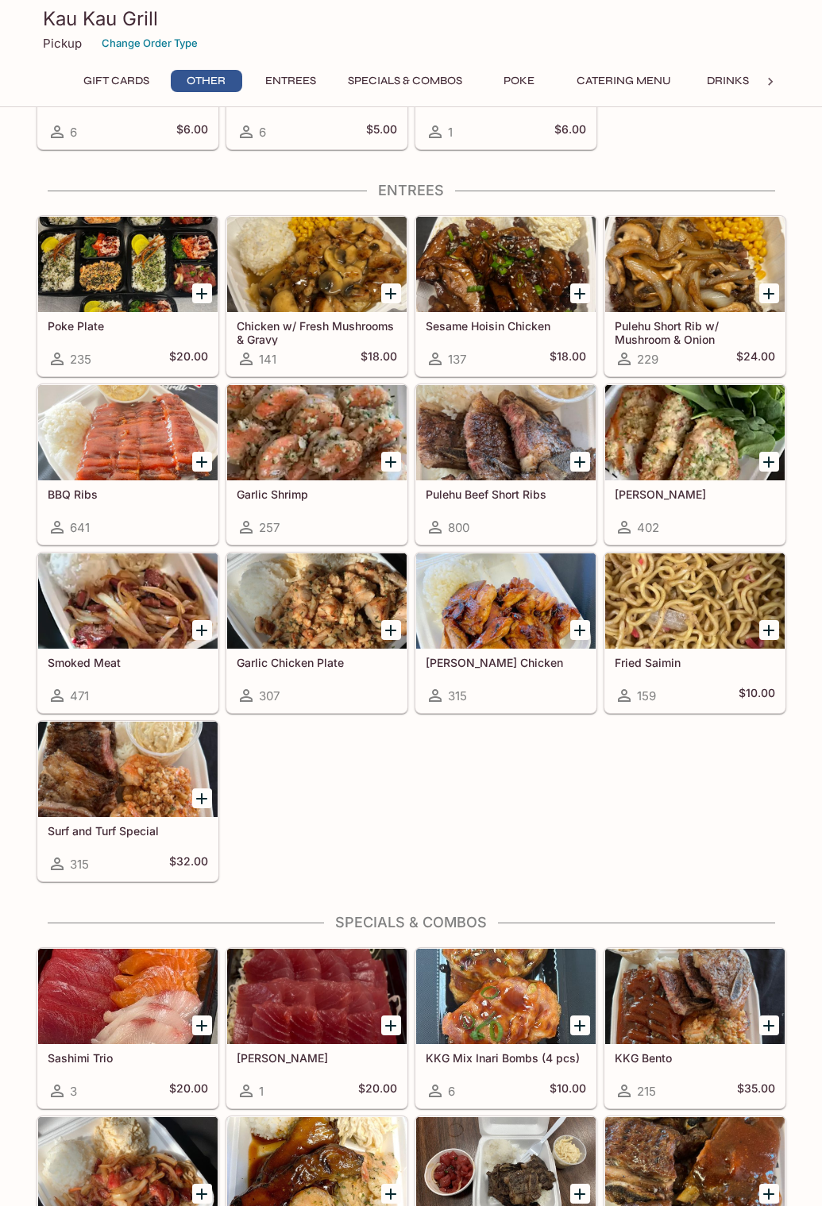
scroll to position [715, 0]
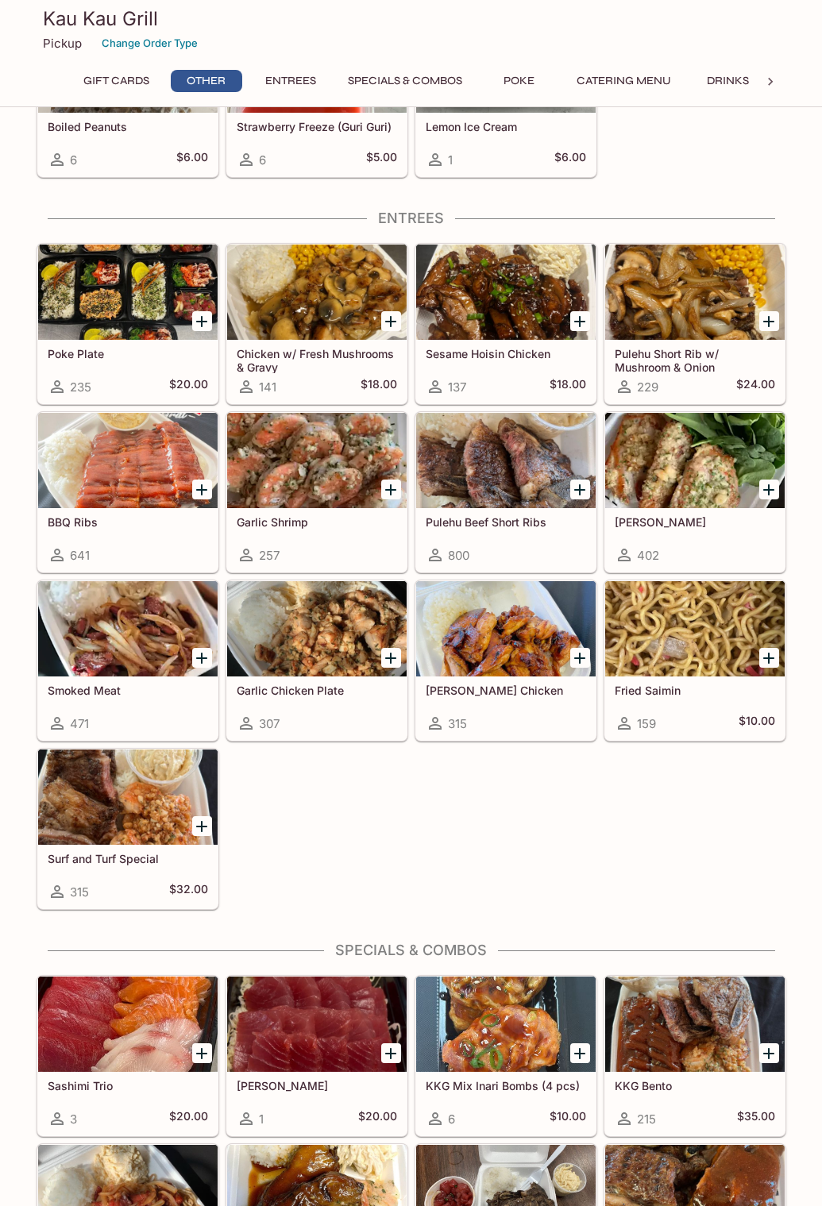
click at [657, 363] on h5 "Pulehu Short Rib w/ Mushroom & Onion" at bounding box center [694, 360] width 160 height 26
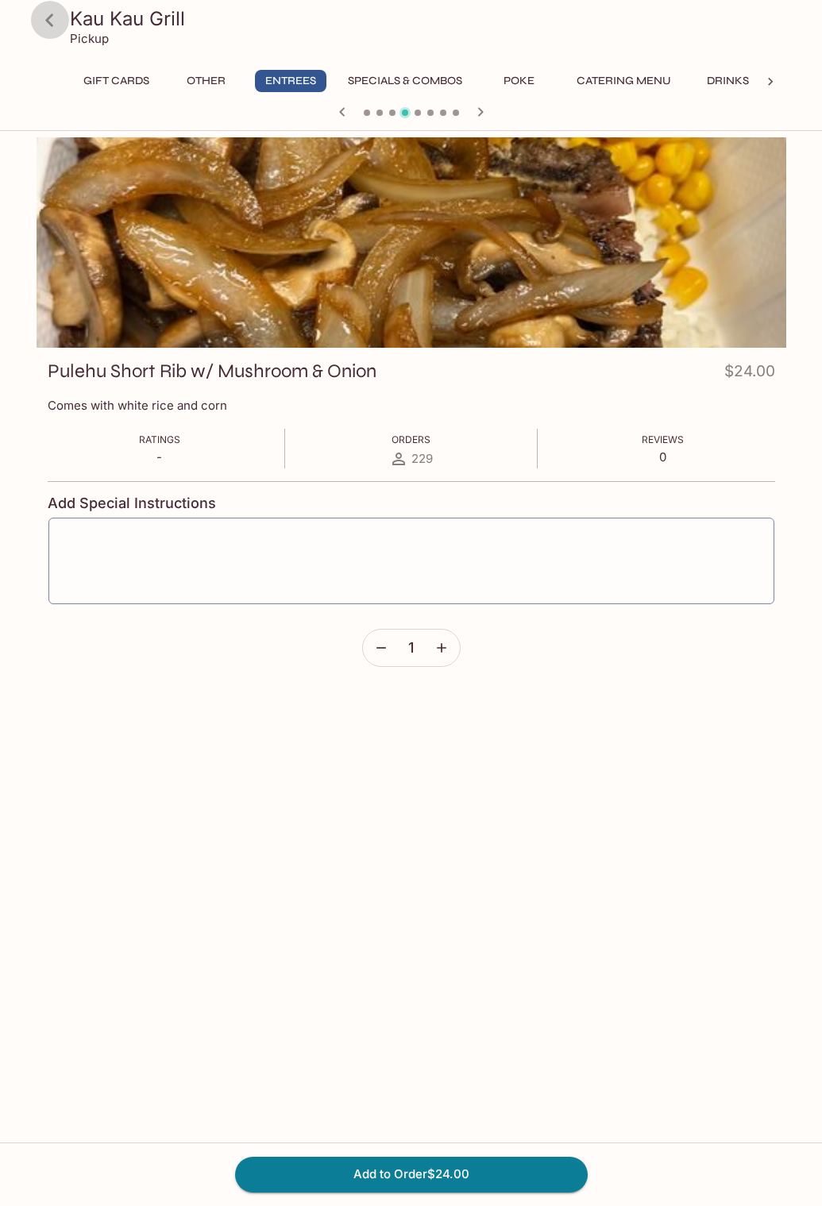
click at [51, 17] on icon at bounding box center [50, 20] width 28 height 28
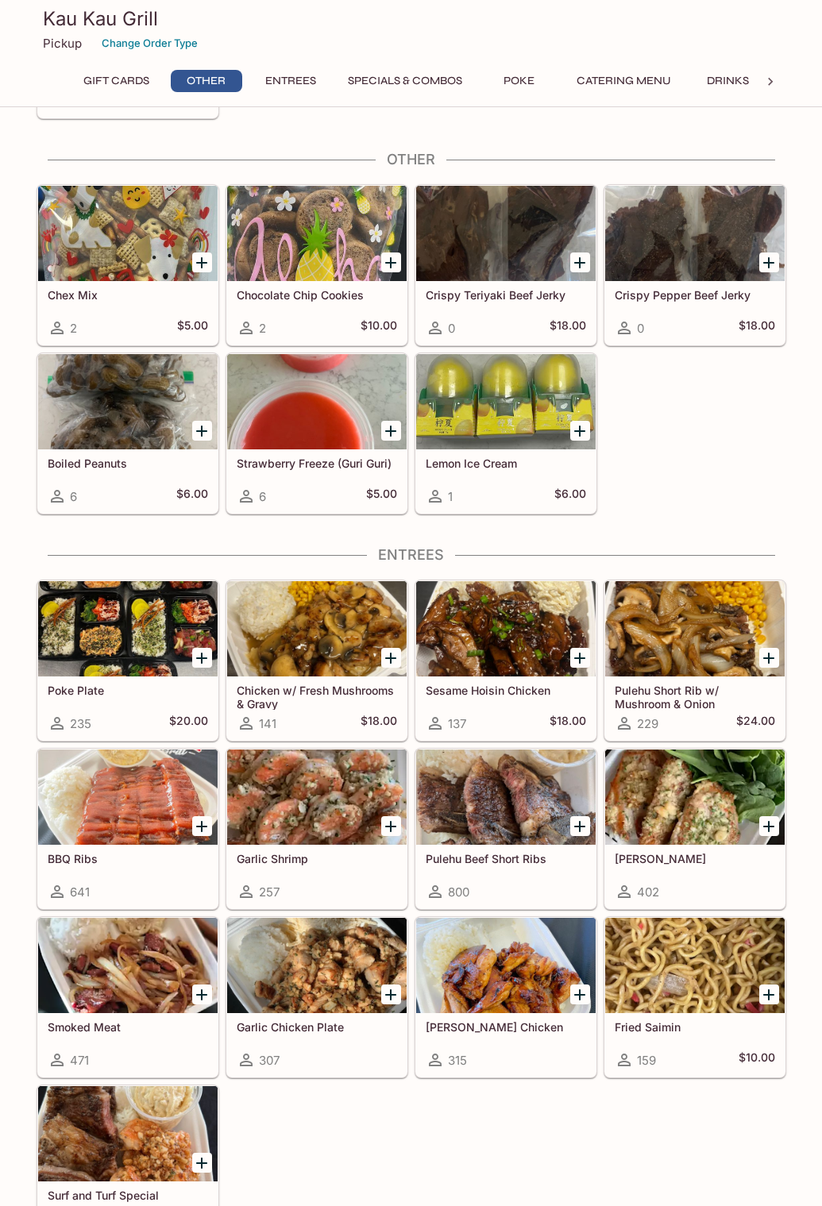
scroll to position [556, 0]
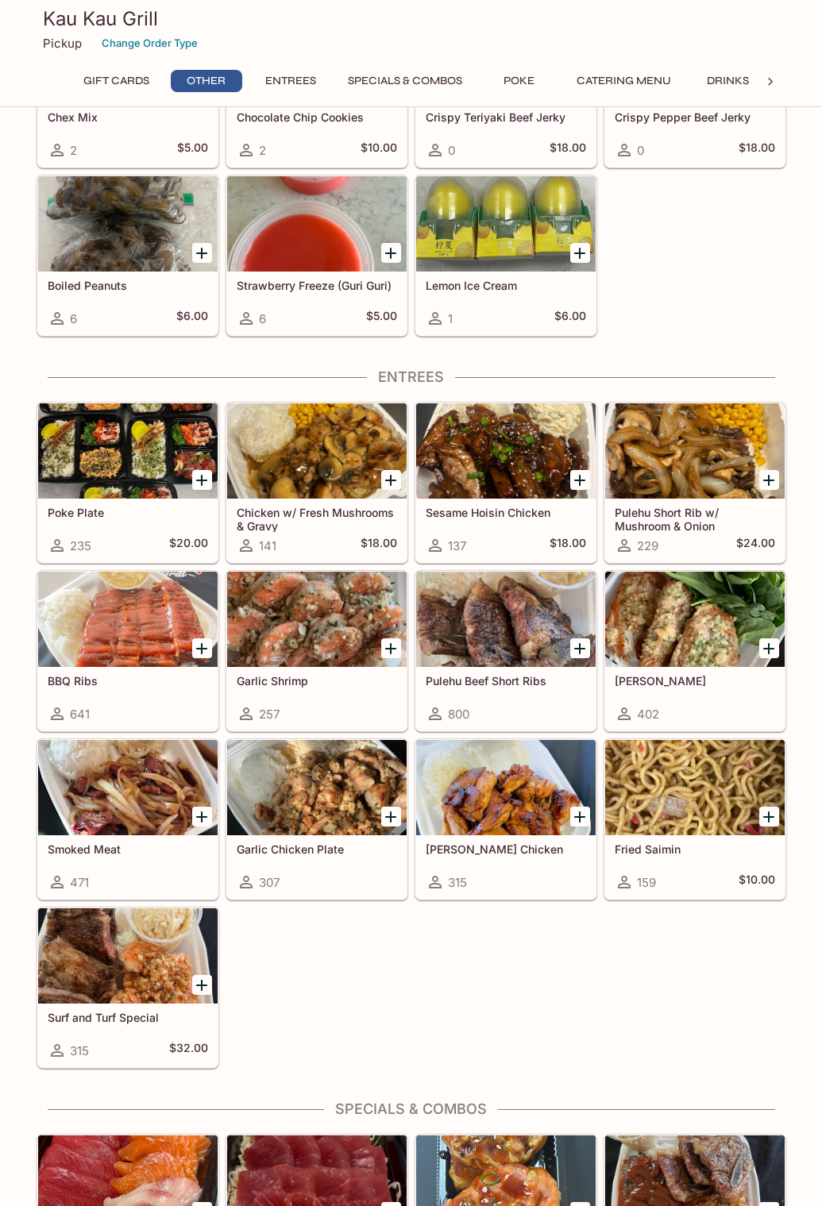
click at [295, 514] on h5 "Chicken w/ Fresh Mushrooms & Gravy" at bounding box center [317, 519] width 160 height 26
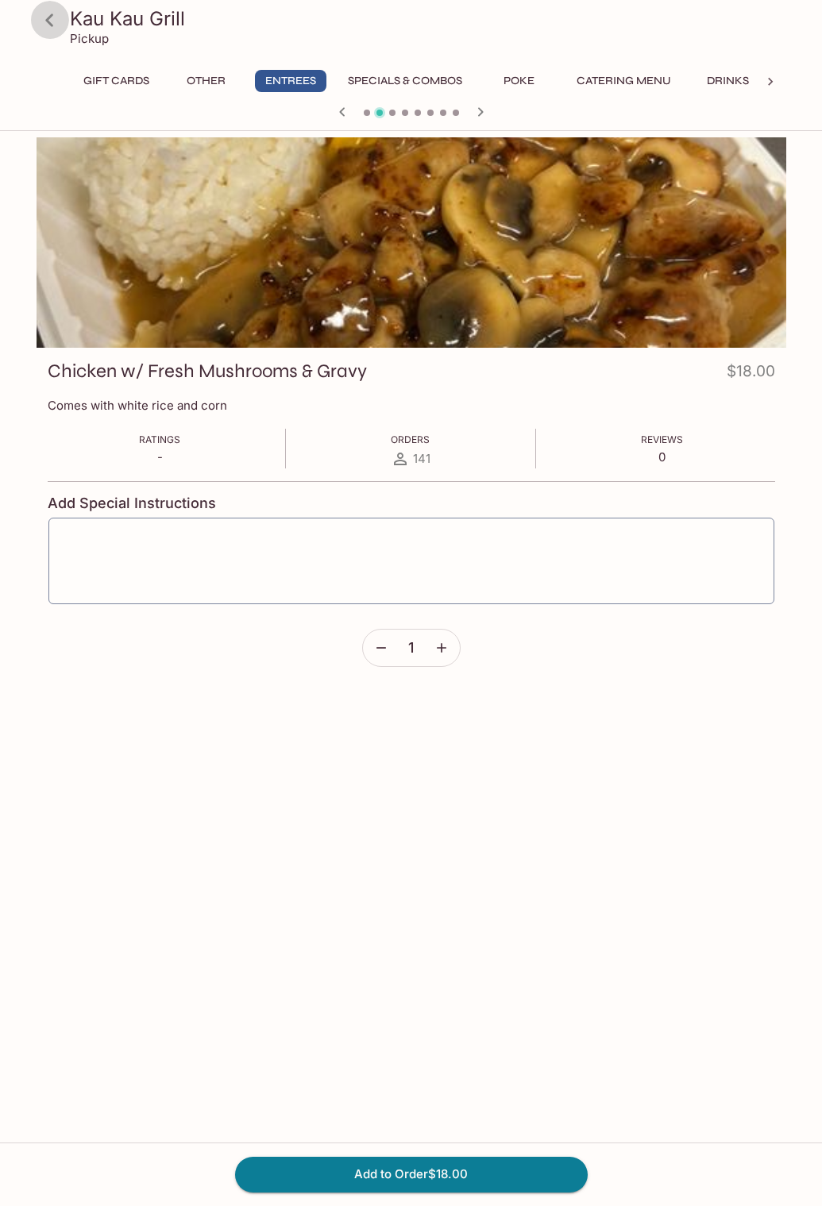
click at [46, 15] on icon at bounding box center [50, 20] width 28 height 28
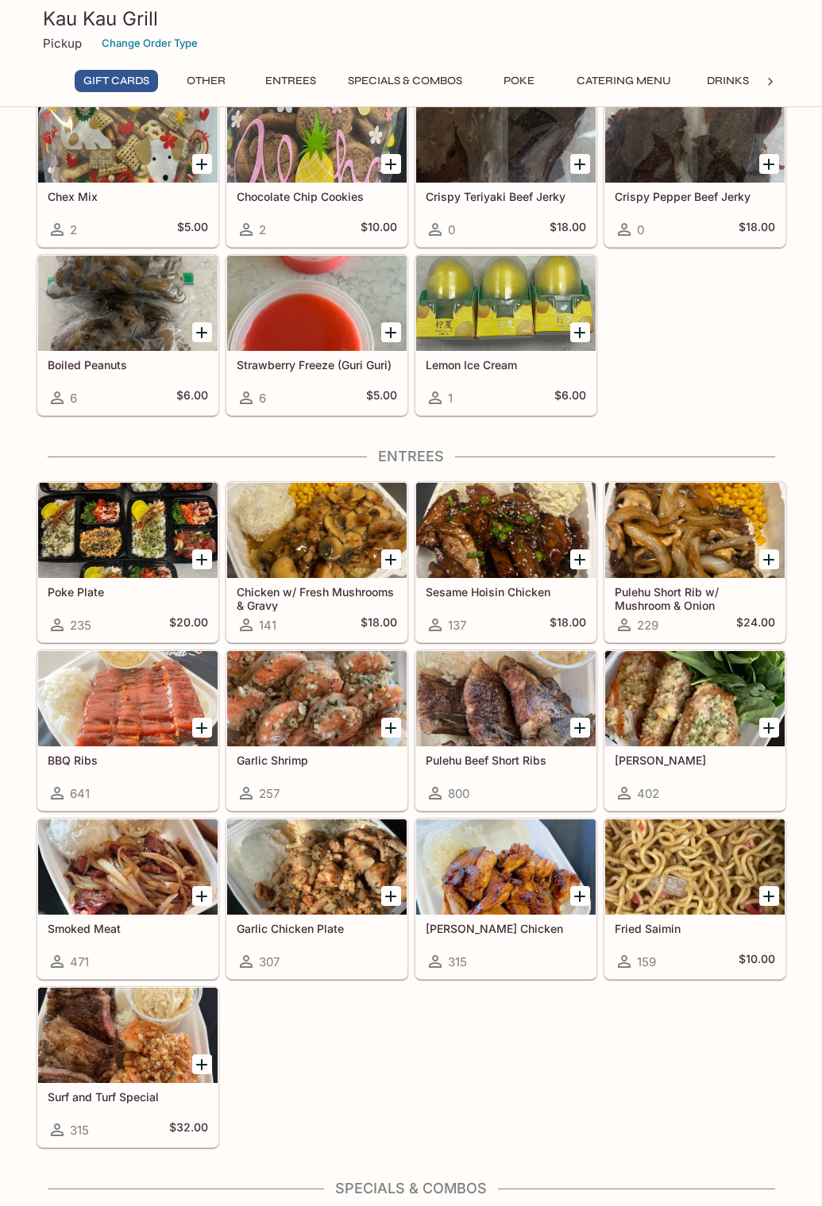
scroll to position [79, 0]
